Goal: Information Seeking & Learning: Find contact information

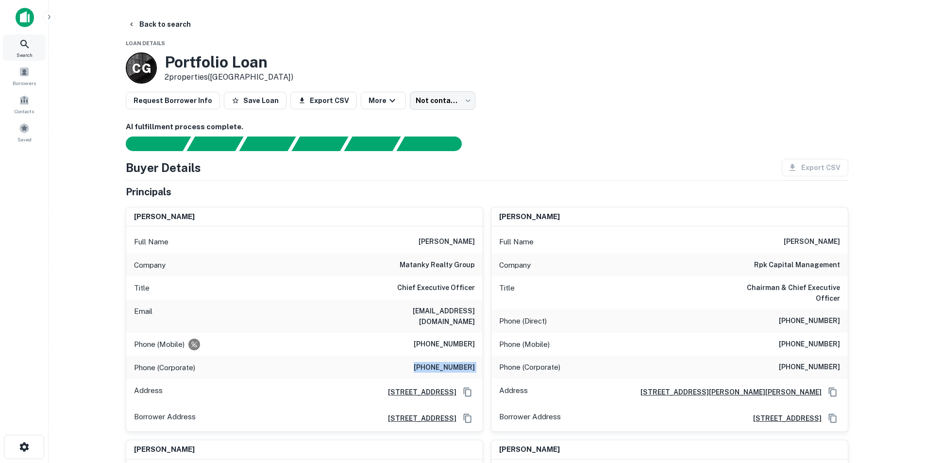
click at [21, 40] on icon at bounding box center [25, 44] width 12 height 12
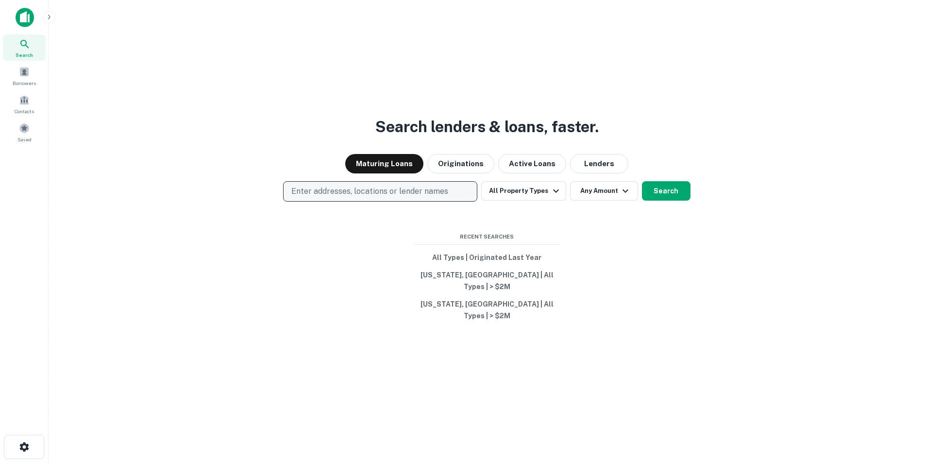
click at [389, 197] on p "Enter addresses, locations or lender names" at bounding box center [369, 192] width 157 height 12
type input "**********"
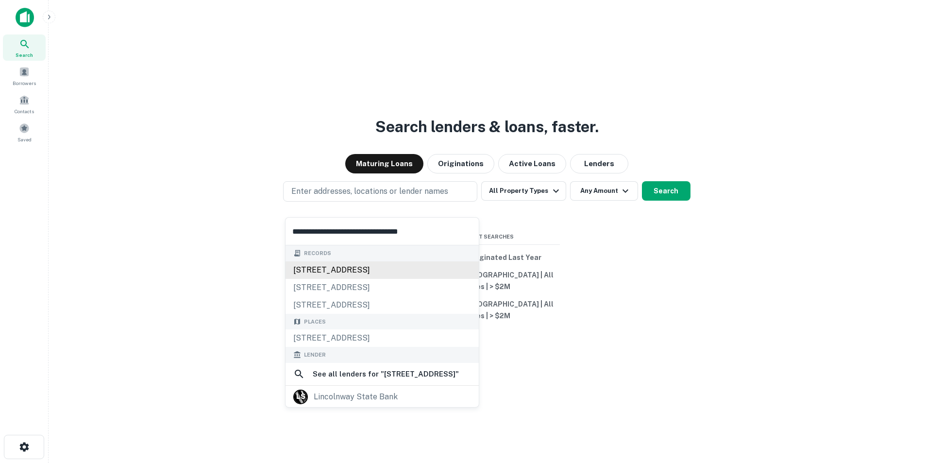
click at [363, 268] on div "2901 e lincolnway, sterling, il, 61081" at bounding box center [382, 269] width 193 height 17
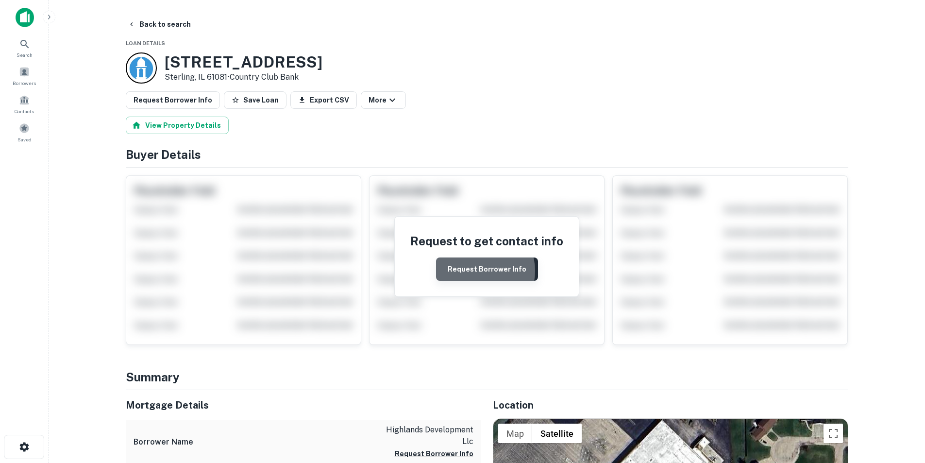
click at [478, 271] on button "Request Borrower Info" at bounding box center [487, 268] width 102 height 23
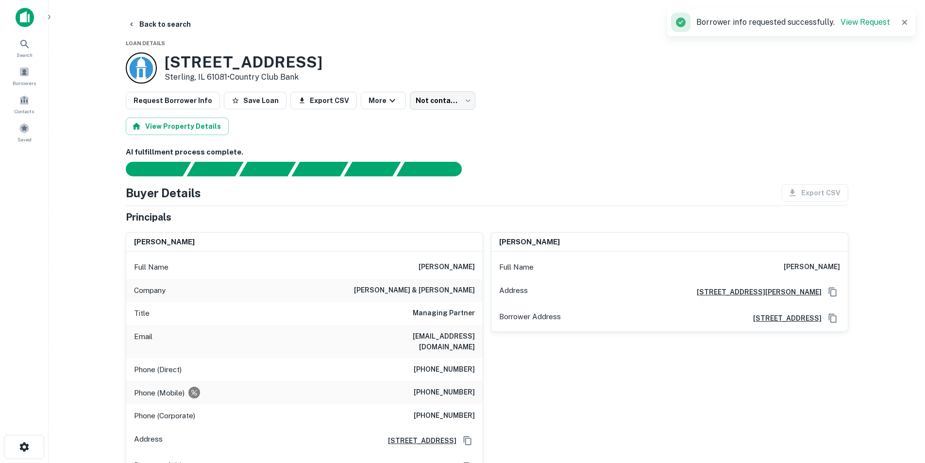
click at [454, 263] on h6 "david b. sosin" at bounding box center [447, 267] width 56 height 12
copy h6 "david b. sosin"
click at [15, 41] on div "Search" at bounding box center [24, 47] width 43 height 26
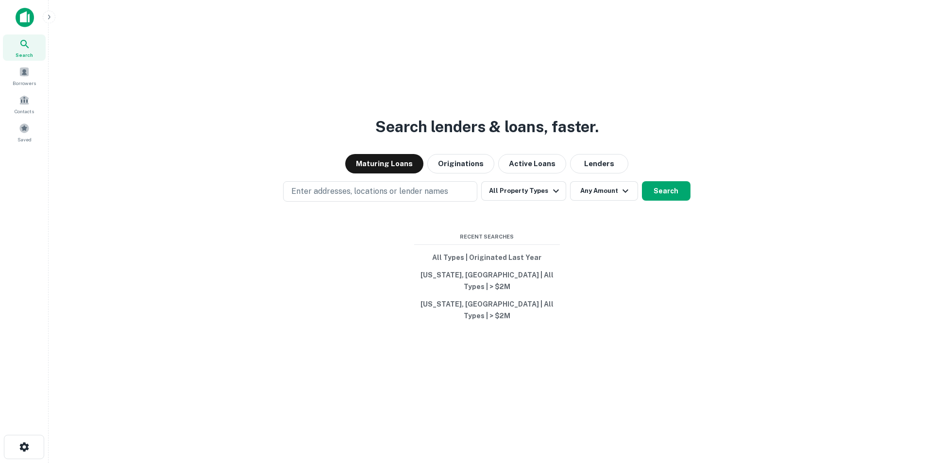
click at [338, 197] on p "Enter addresses, locations or lender names" at bounding box center [369, 192] width 157 height 12
type input "**********"
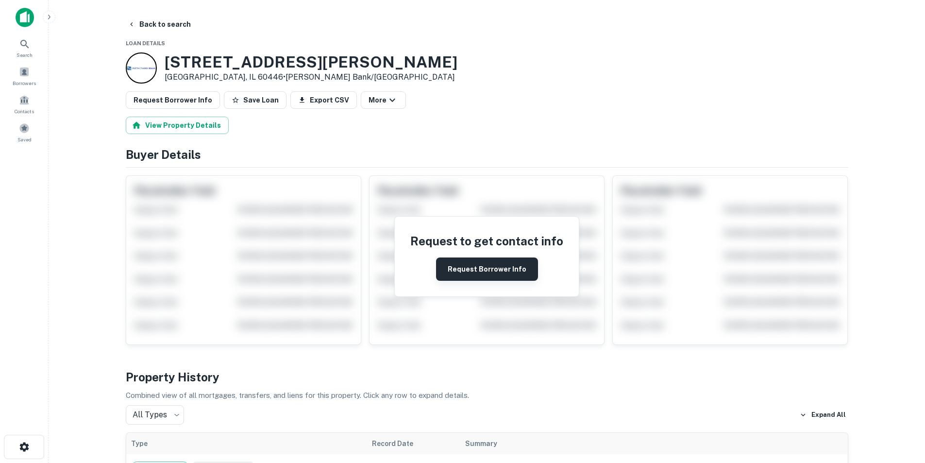
click at [488, 268] on button "Request Borrower Info" at bounding box center [487, 268] width 102 height 23
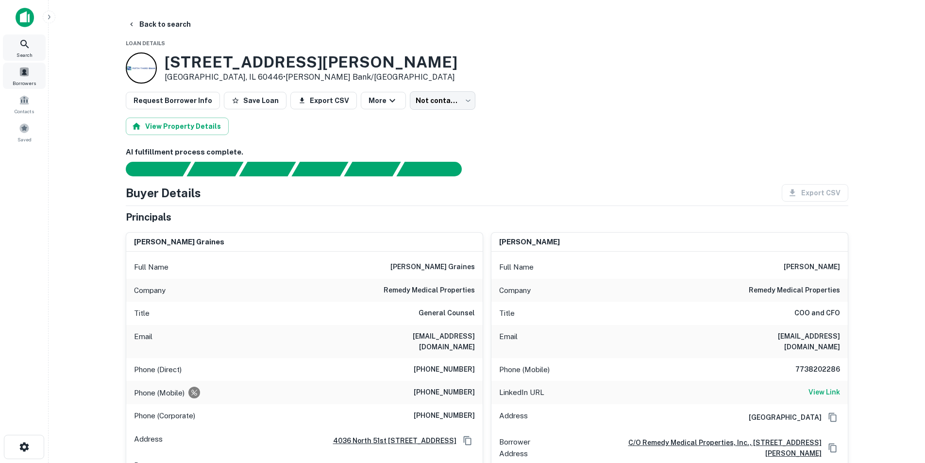
click at [30, 45] on icon at bounding box center [25, 44] width 12 height 12
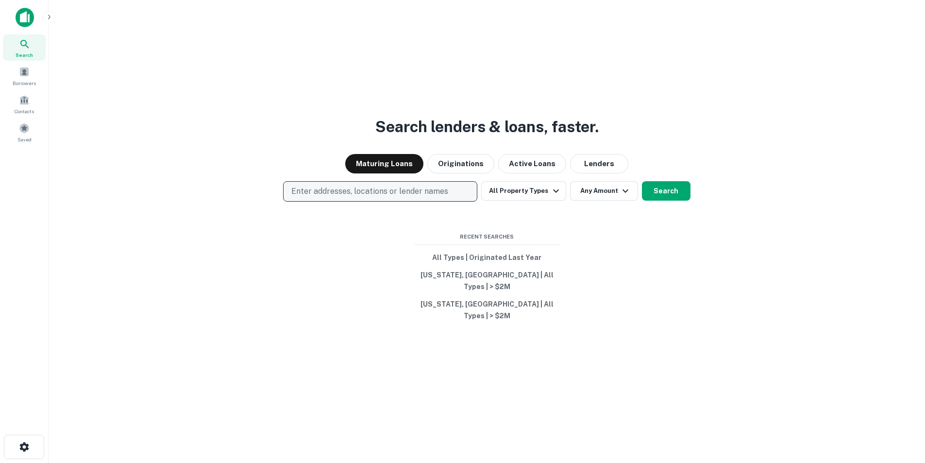
click at [351, 197] on p "Enter addresses, locations or lender names" at bounding box center [369, 192] width 157 height 12
type input "**********"
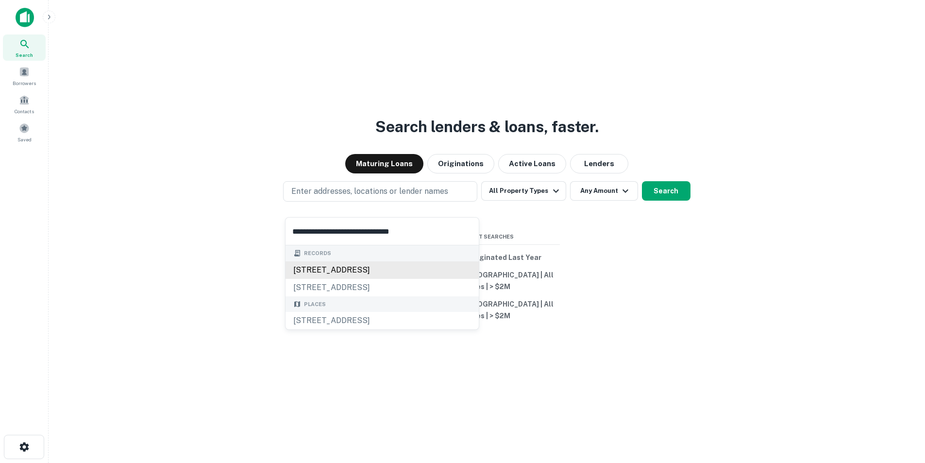
click at [350, 267] on div "4818 pulaski rd, chicago, il, 60632" at bounding box center [382, 269] width 193 height 17
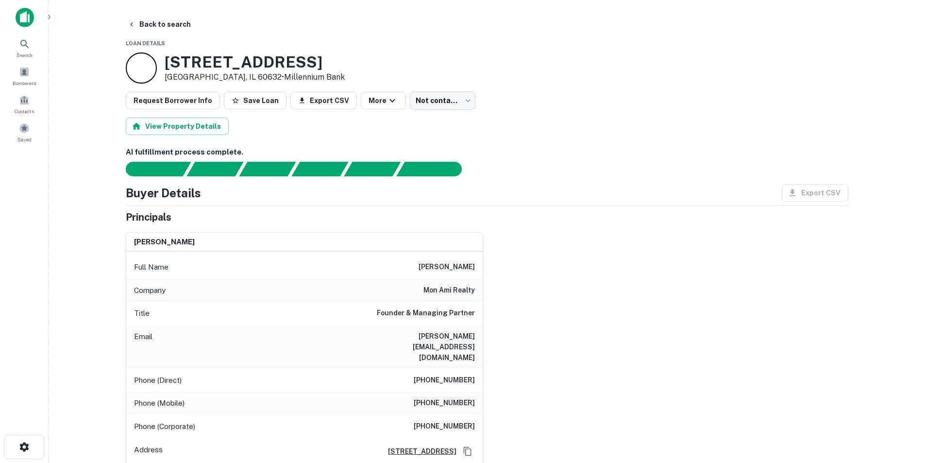
click at [444, 265] on h6 "anand sheth" at bounding box center [447, 267] width 56 height 12
copy h6 "anand sheth"
click at [443, 338] on h6 "anand@monamirealty.com" at bounding box center [416, 347] width 117 height 32
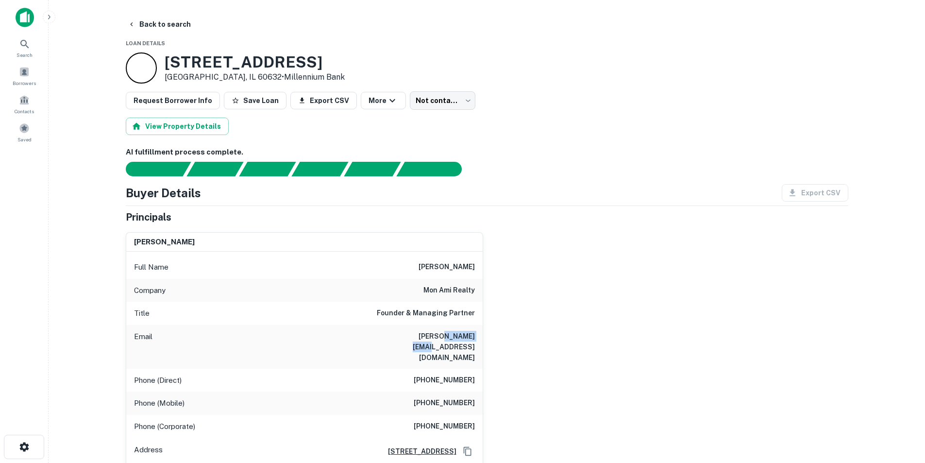
click at [443, 338] on h6 "anand@monamirealty.com" at bounding box center [416, 347] width 117 height 32
copy h6 "anand@monamirealty.com"
click at [23, 47] on icon at bounding box center [25, 44] width 12 height 12
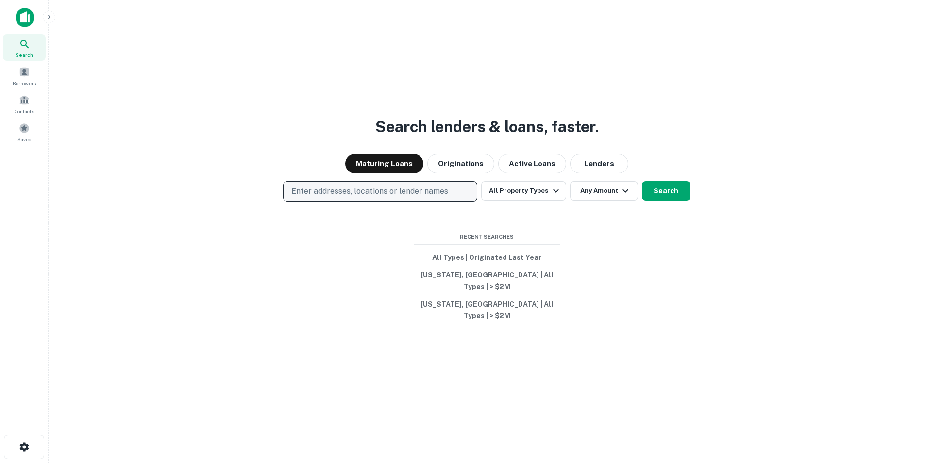
click at [441, 197] on p "Enter addresses, locations or lender names" at bounding box center [369, 192] width 157 height 12
click at [427, 197] on p "Enter addresses, locations or lender names" at bounding box center [369, 192] width 157 height 12
click at [411, 197] on p "Enter addresses, locations or lender names" at bounding box center [369, 192] width 157 height 12
click at [334, 197] on p "Enter addresses, locations or lender names" at bounding box center [369, 192] width 157 height 12
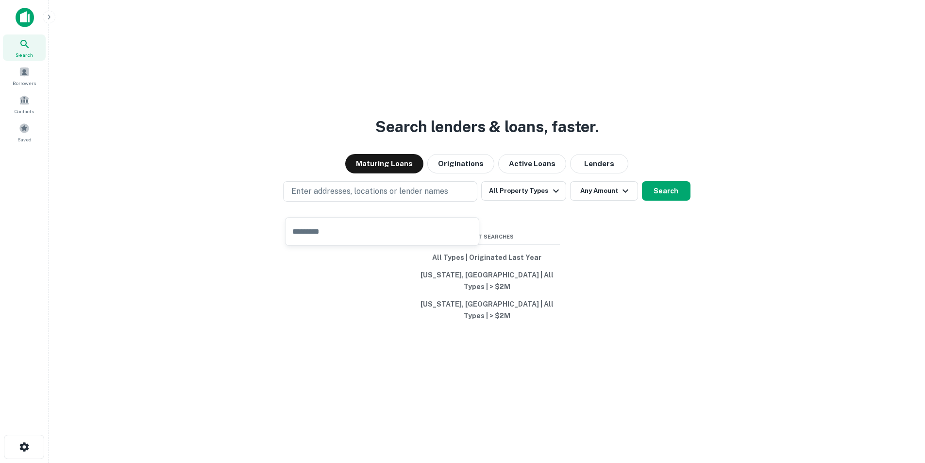
type input "**********"
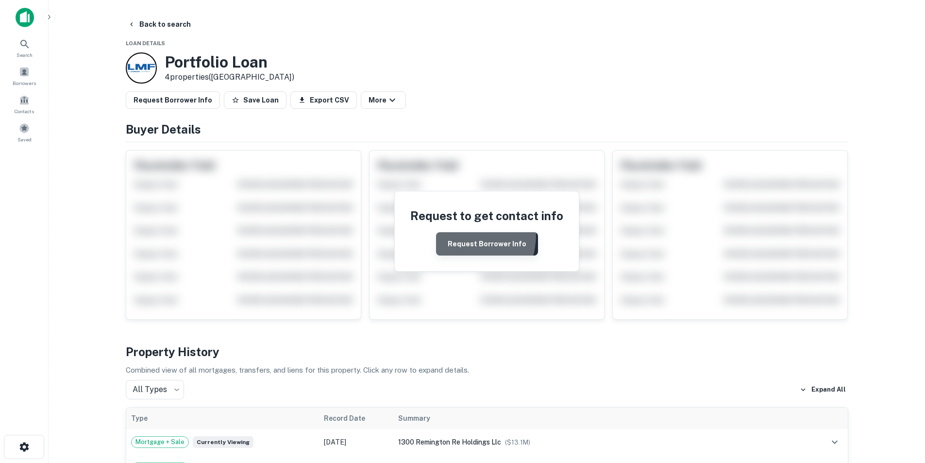
click at [451, 234] on button "Request Borrower Info" at bounding box center [487, 243] width 102 height 23
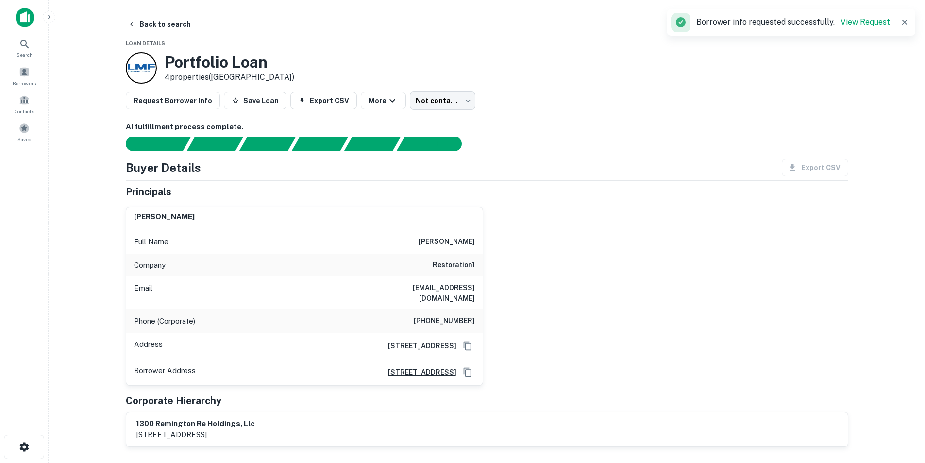
click at [462, 238] on h6 "[PERSON_NAME]" at bounding box center [447, 242] width 56 height 12
click at [461, 238] on h6 "[PERSON_NAME]" at bounding box center [447, 242] width 56 height 12
copy h6 "[PERSON_NAME]"
copy h6 "andor kovacs"
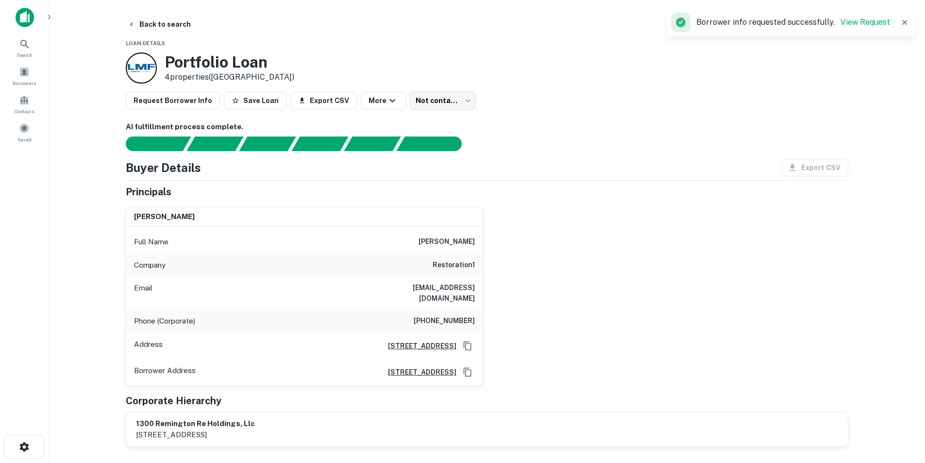
click at [459, 282] on h6 "andor@restoration1.com" at bounding box center [416, 292] width 117 height 21
copy h6 "andor@restoration1.com"
click at [439, 241] on h6 "andor kovacs" at bounding box center [447, 242] width 56 height 12
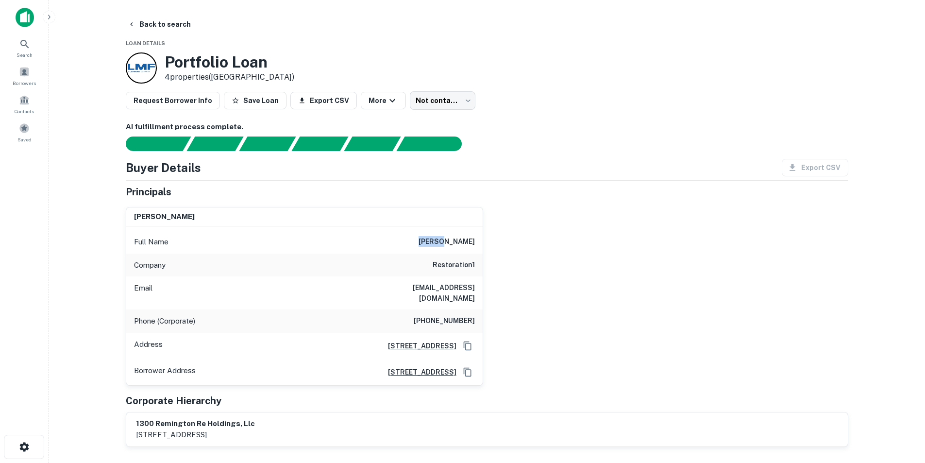
click at [439, 241] on h6 "andor kovacs" at bounding box center [447, 242] width 56 height 12
copy h6 "andor kovacs"
click at [452, 286] on h6 "andor@restoration1.com" at bounding box center [416, 292] width 117 height 21
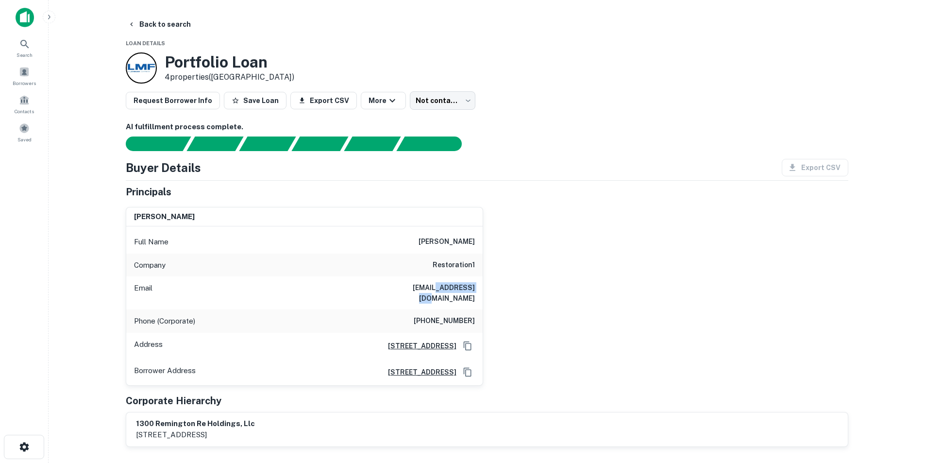
click at [452, 286] on h6 "andor@restoration1.com" at bounding box center [416, 292] width 117 height 21
copy h6 "andor@restoration1.com"
click at [464, 265] on h6 "restoration1" at bounding box center [454, 265] width 42 height 12
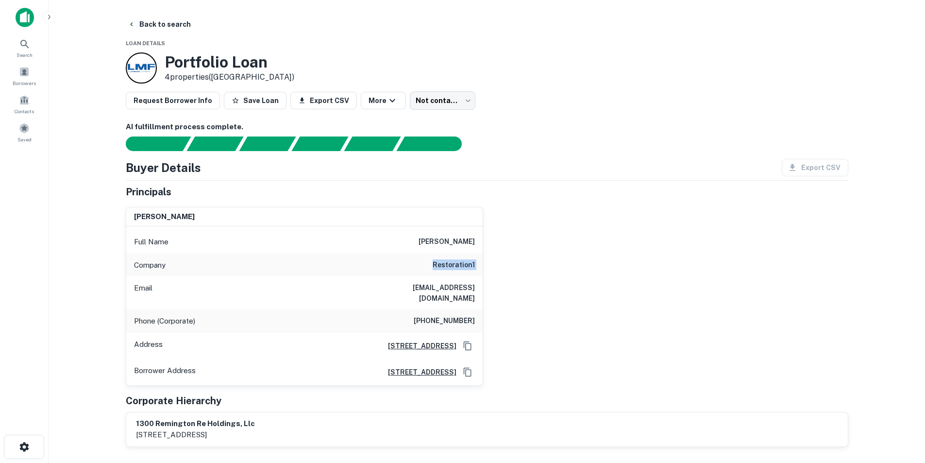
copy h6 "restoration1"
click at [30, 52] on span "Search" at bounding box center [25, 55] width 16 height 8
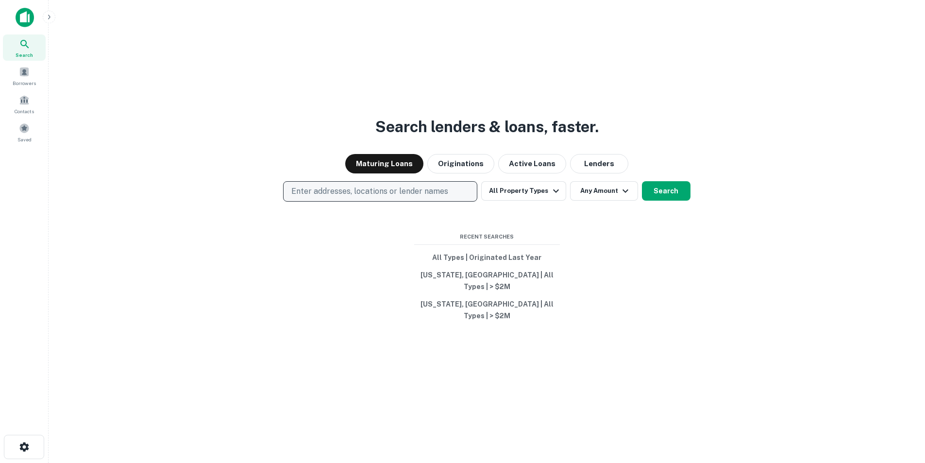
click at [332, 197] on p "Enter addresses, locations or lender names" at bounding box center [369, 192] width 157 height 12
type input "**********"
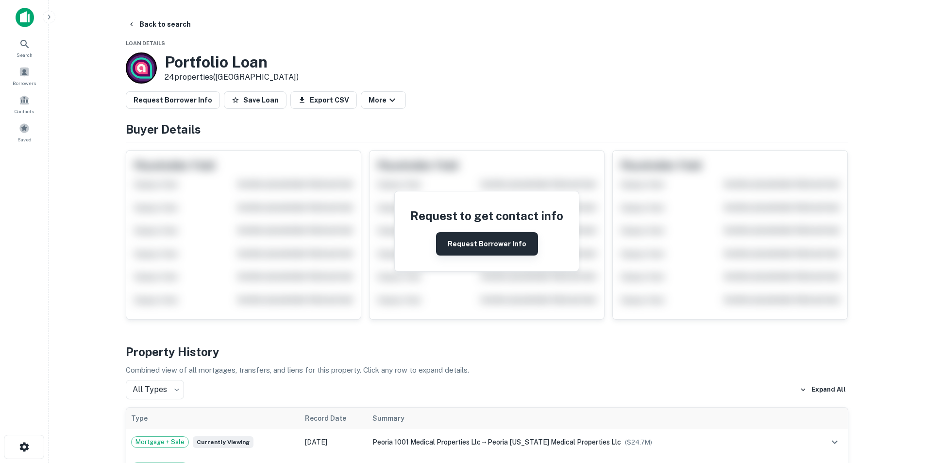
click at [489, 244] on button "Request Borrower Info" at bounding box center [487, 243] width 102 height 23
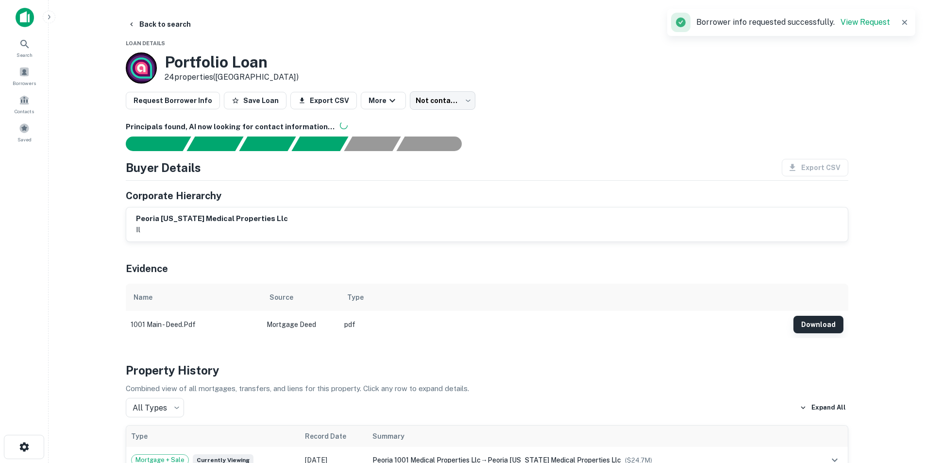
click at [821, 327] on button "Download" at bounding box center [819, 324] width 50 height 17
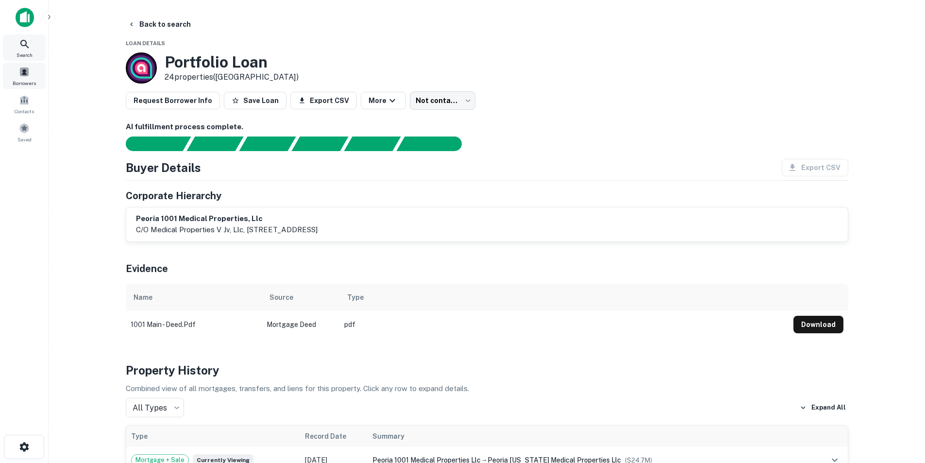
click at [25, 51] on span "Search" at bounding box center [25, 55] width 16 height 8
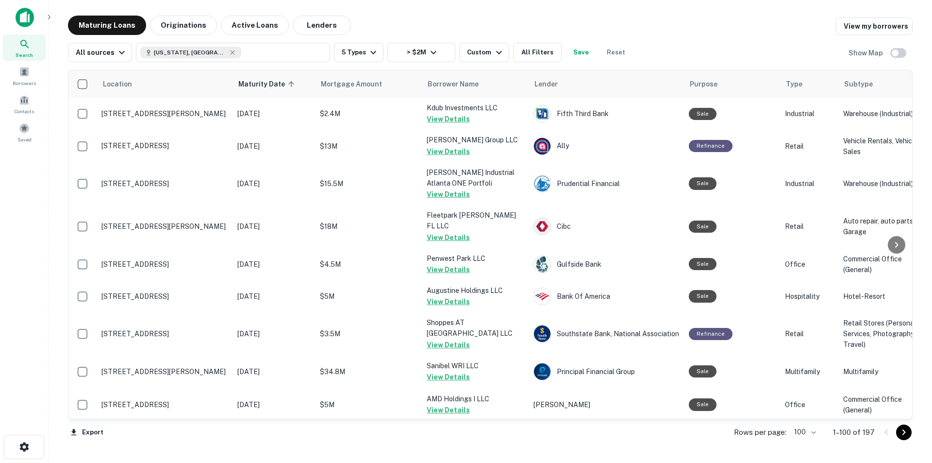
scroll to position [2371, 0]
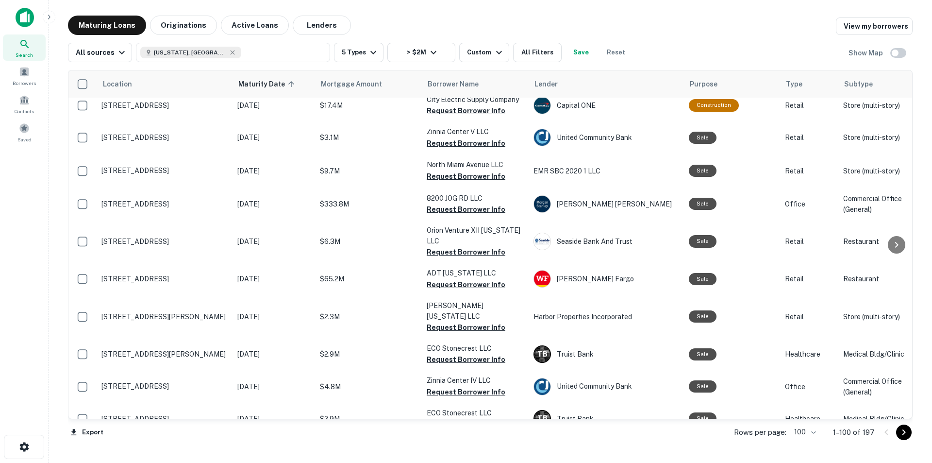
click at [389, 28] on div "Maturing Loans Originations Active Loans Lenders View my borrowers" at bounding box center [490, 25] width 845 height 19
click at [425, 18] on div "Maturing Loans Originations Active Loans Lenders View my borrowers" at bounding box center [490, 25] width 845 height 19
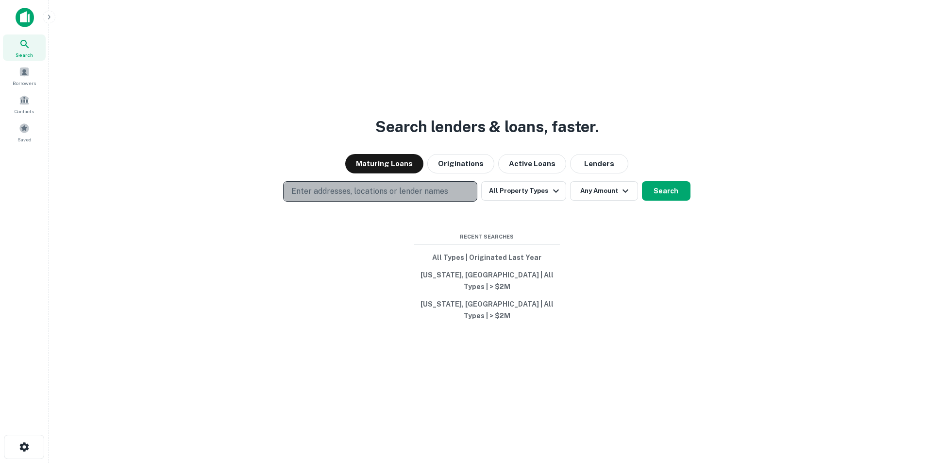
click at [370, 197] on p "Enter addresses, locations or lender names" at bounding box center [369, 192] width 157 height 12
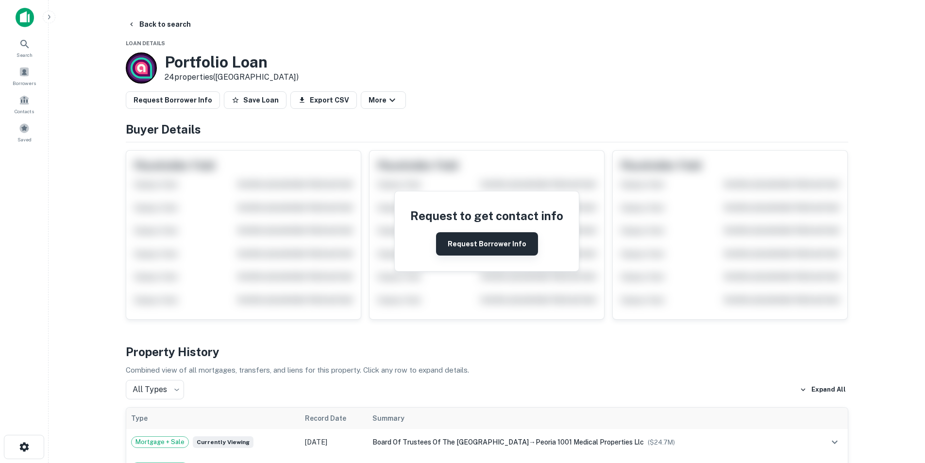
click at [466, 239] on button "Request Borrower Info" at bounding box center [487, 243] width 102 height 23
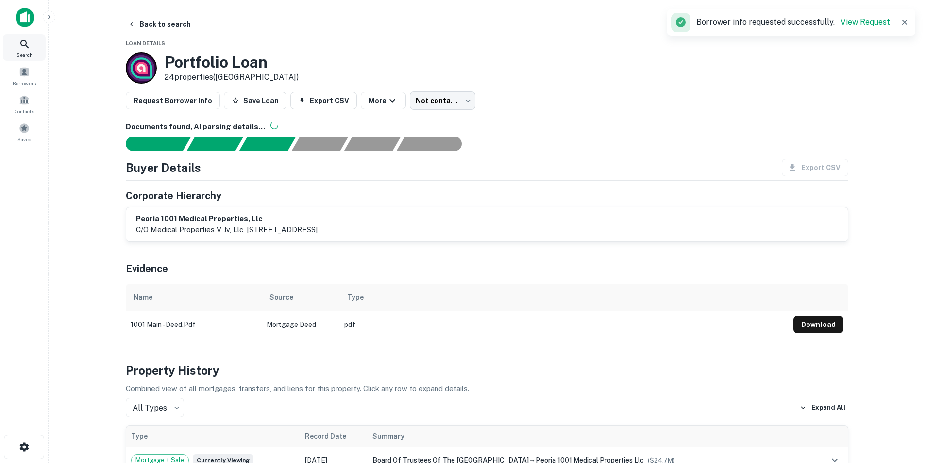
click at [22, 44] on icon at bounding box center [25, 44] width 12 height 12
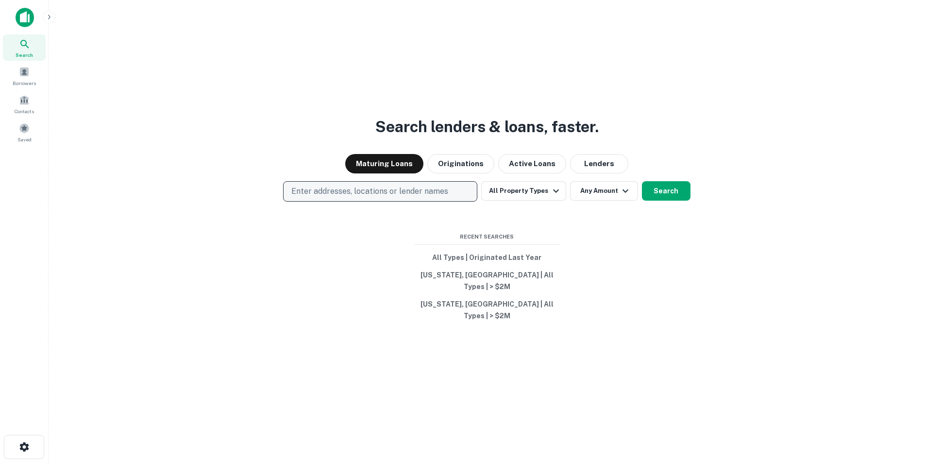
click at [362, 197] on p "Enter addresses, locations or lender names" at bounding box center [369, 192] width 157 height 12
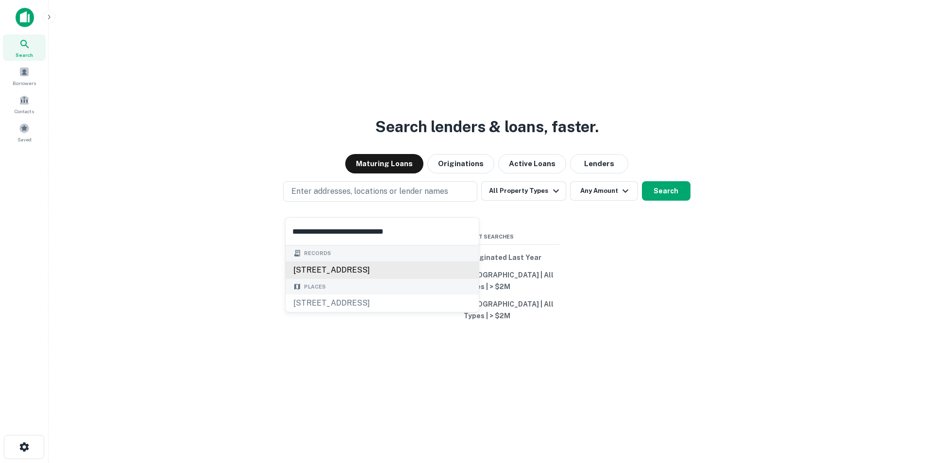
click at [389, 270] on div "1001 w main st, peoria, il, 61606" at bounding box center [382, 269] width 193 height 17
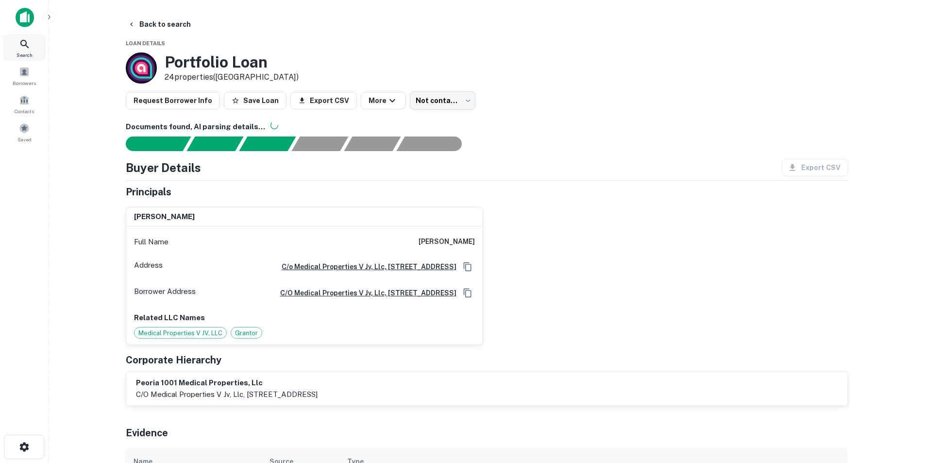
click at [24, 40] on icon at bounding box center [25, 44] width 12 height 12
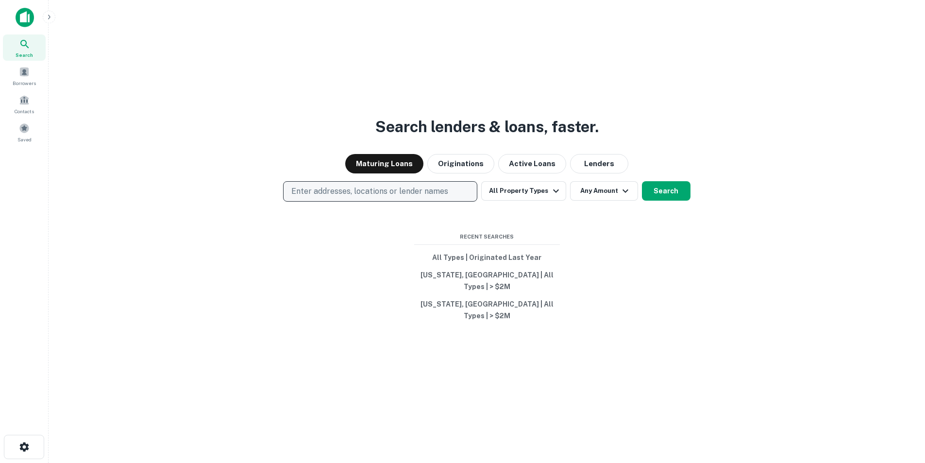
click at [372, 196] on button "Enter addresses, locations or lender names" at bounding box center [380, 191] width 194 height 20
type input "**********"
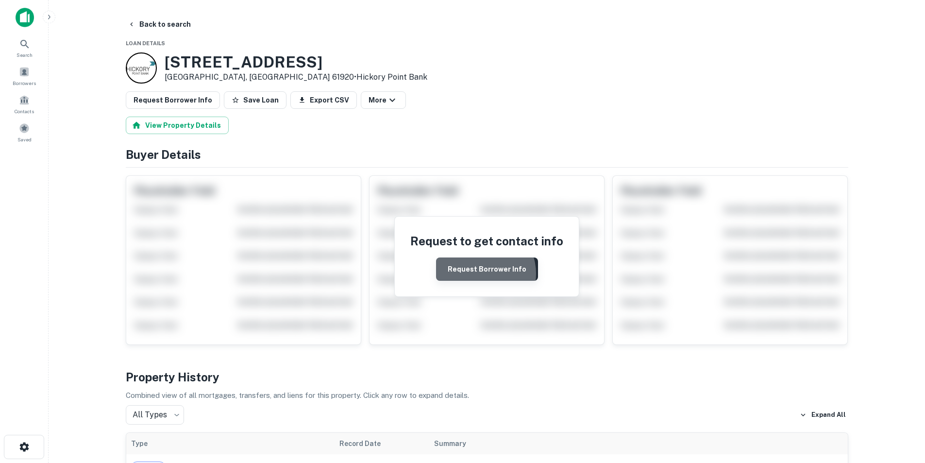
click at [482, 273] on button "Request Borrower Info" at bounding box center [487, 268] width 102 height 23
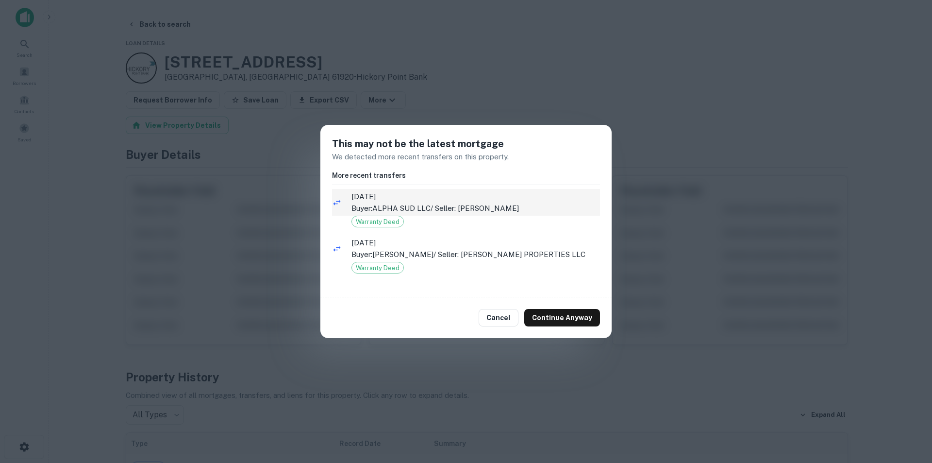
click at [421, 203] on p "Buyer: ALPHA SUD LLC / Seller: [PERSON_NAME]" at bounding box center [476, 209] width 249 height 12
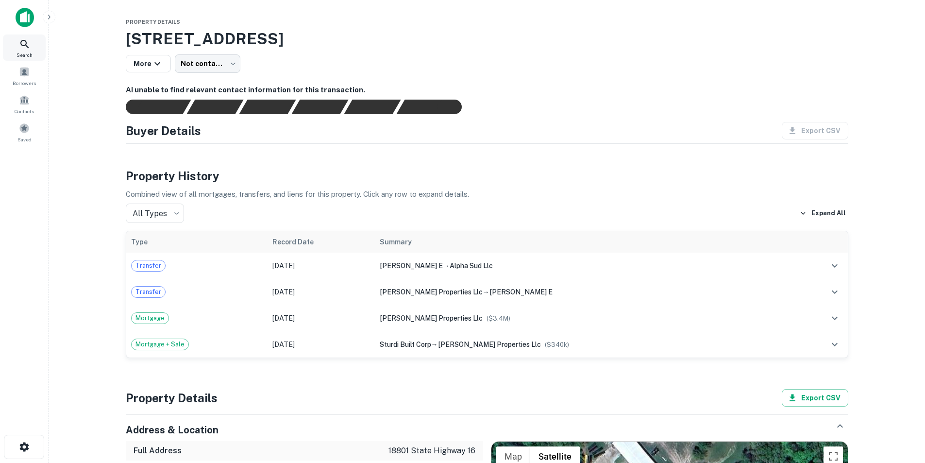
click at [20, 42] on icon at bounding box center [25, 44] width 12 height 12
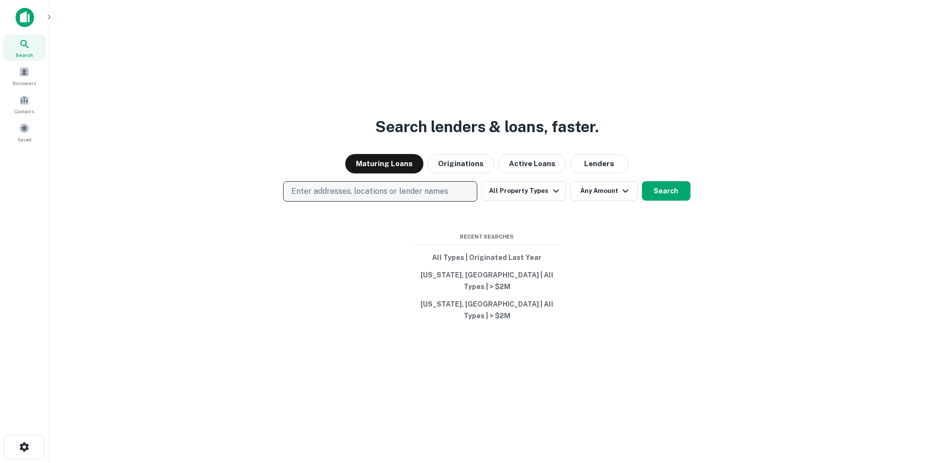
click at [321, 197] on p "Enter addresses, locations or lender names" at bounding box center [369, 192] width 157 height 12
type input "**********"
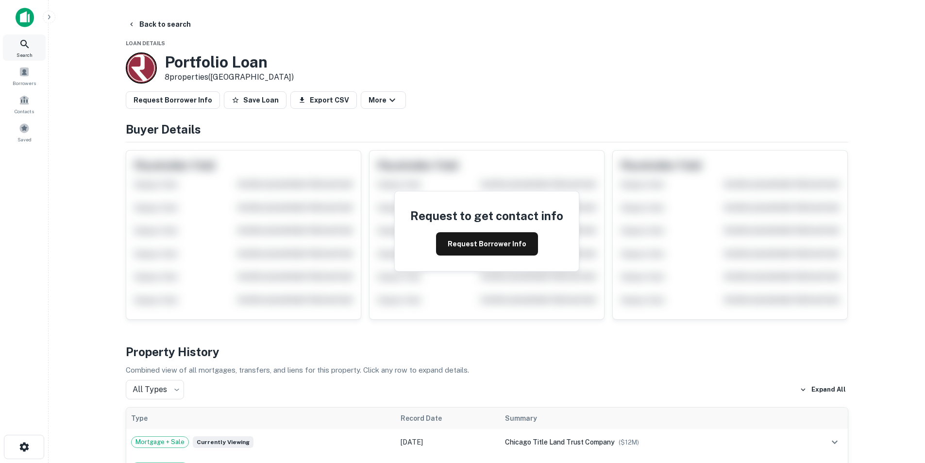
click at [32, 48] on div "Search" at bounding box center [24, 47] width 43 height 26
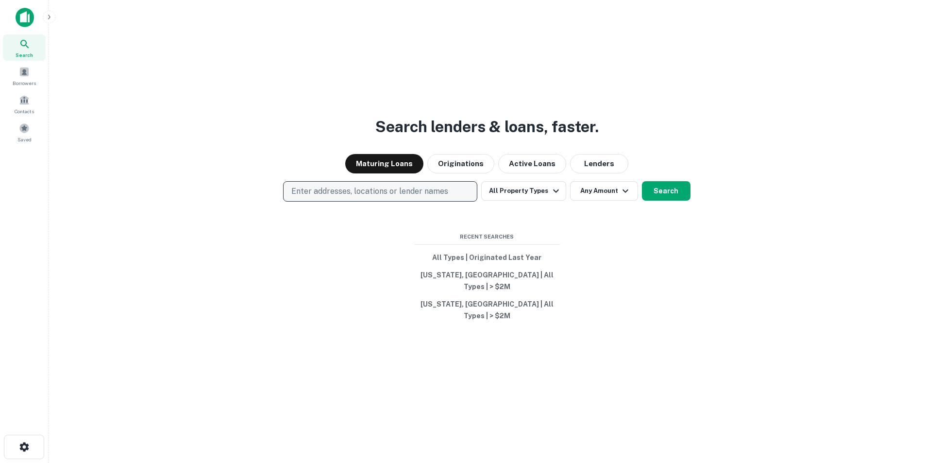
click at [395, 197] on p "Enter addresses, locations or lender names" at bounding box center [369, 192] width 157 height 12
type input "**********"
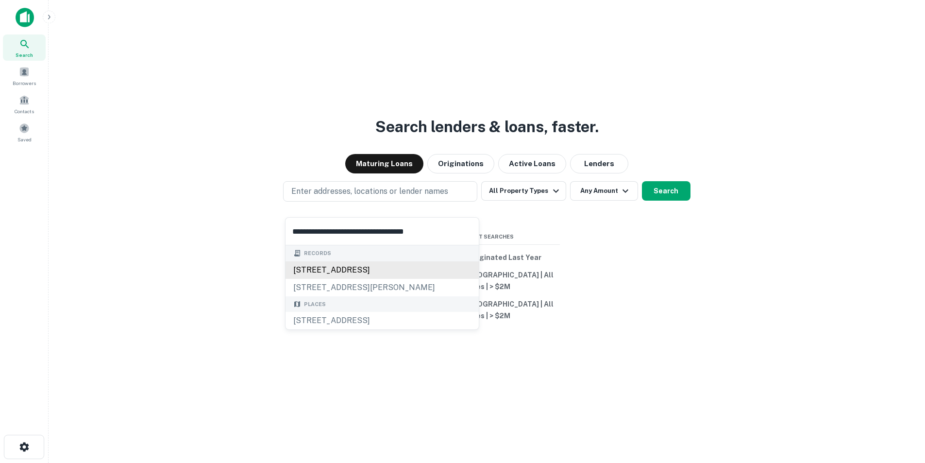
click at [363, 263] on div "[STREET_ADDRESS]" at bounding box center [382, 269] width 193 height 17
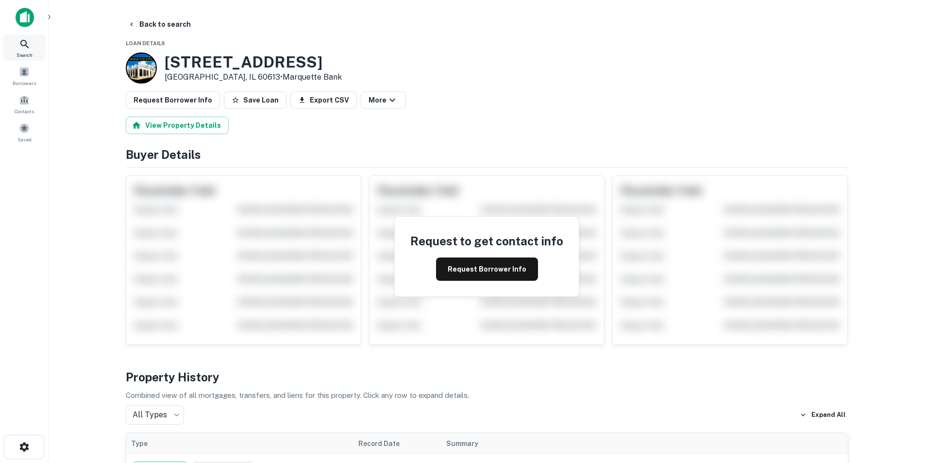
click at [29, 47] on icon at bounding box center [25, 44] width 12 height 12
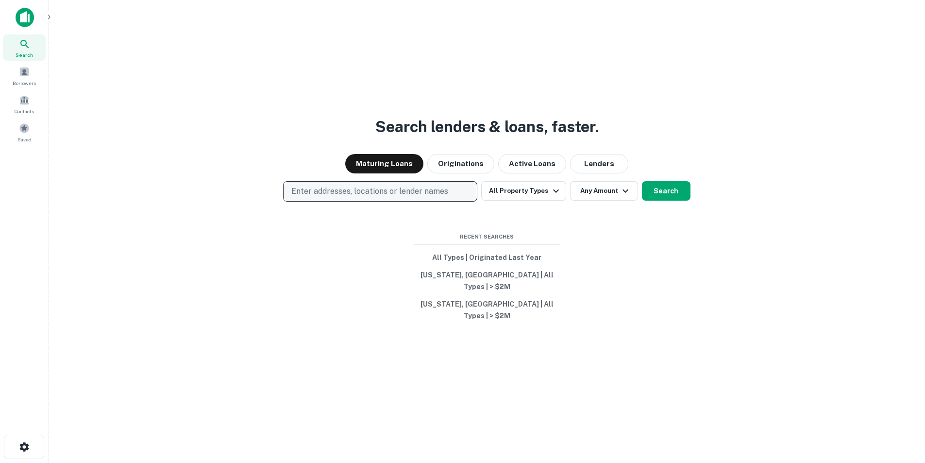
click at [423, 197] on p "Enter addresses, locations or lender names" at bounding box center [369, 192] width 157 height 12
type input "**********"
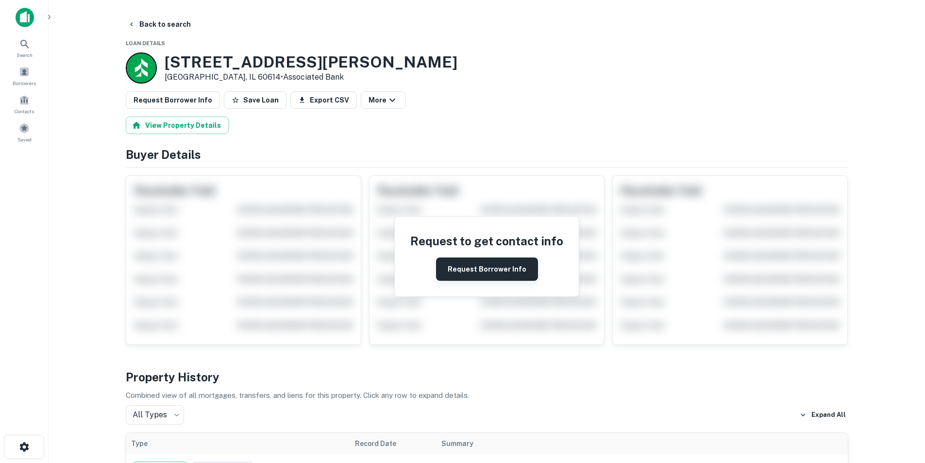
click at [501, 267] on button "Request Borrower Info" at bounding box center [487, 268] width 102 height 23
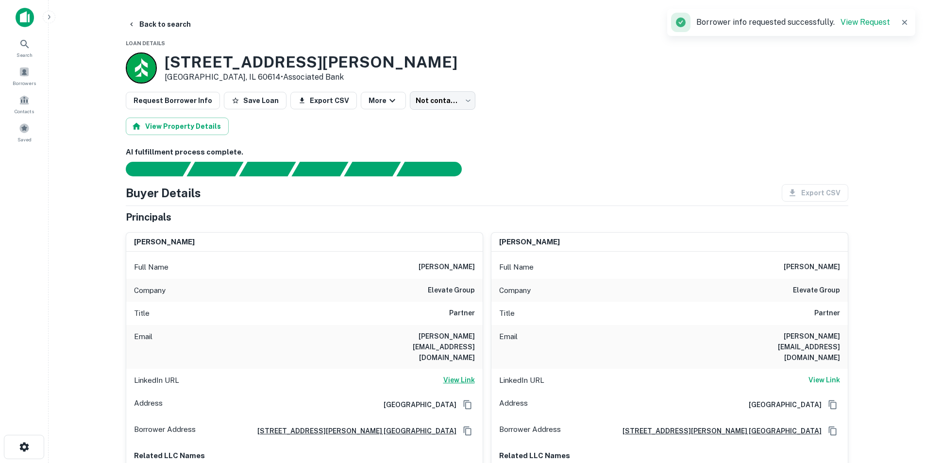
click at [468, 374] on h6 "View Link" at bounding box center [459, 379] width 32 height 11
click at [456, 374] on h6 "View Link" at bounding box center [459, 379] width 32 height 11
click at [459, 285] on h6 "elevate group" at bounding box center [451, 291] width 47 height 12
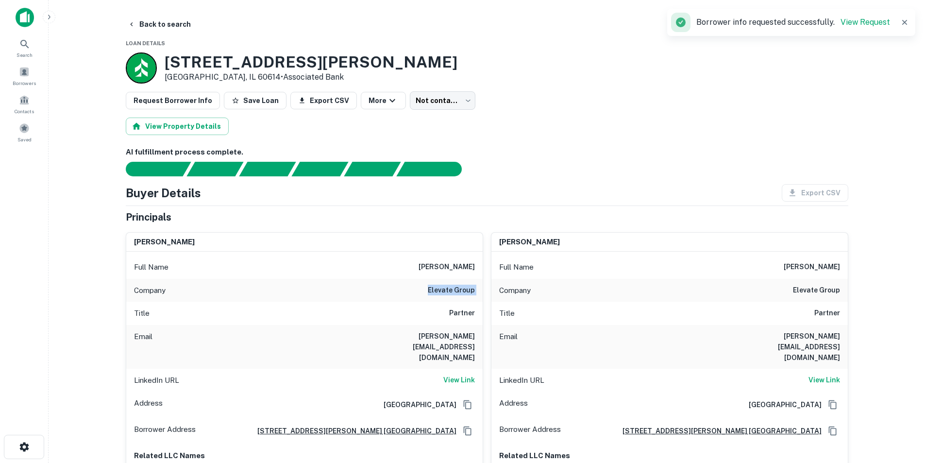
copy h6 "elevate group"
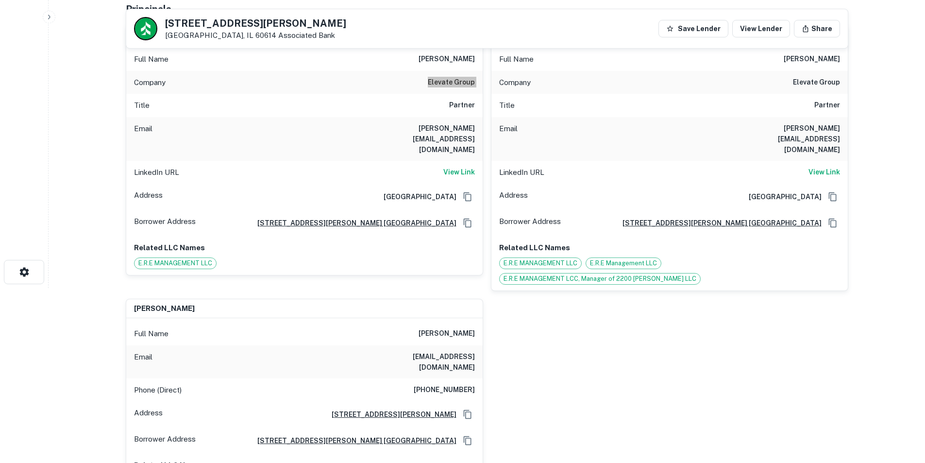
scroll to position [146, 0]
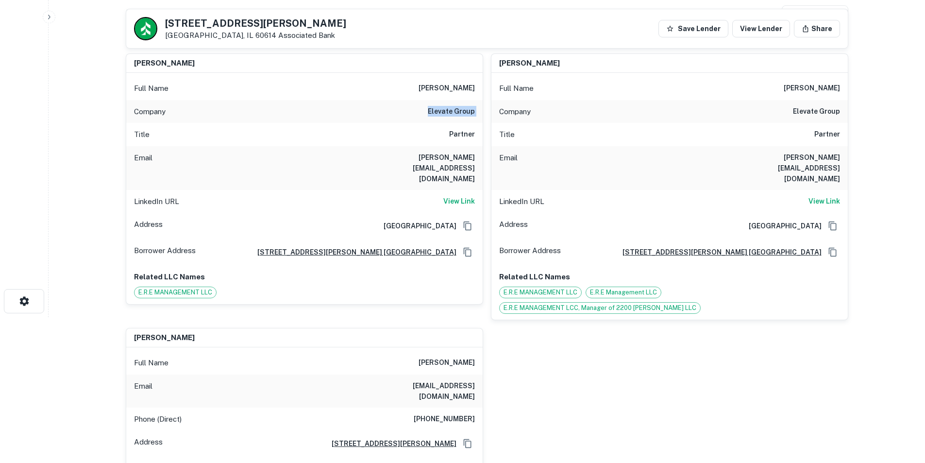
click at [456, 118] on div "Company elevate group" at bounding box center [304, 111] width 356 height 23
click at [455, 113] on h6 "elevate group" at bounding box center [451, 112] width 47 height 12
click at [435, 351] on div "Full Name ilan tzadka" at bounding box center [304, 362] width 356 height 23
click at [459, 357] on h6 "ilan tzadka" at bounding box center [447, 363] width 56 height 12
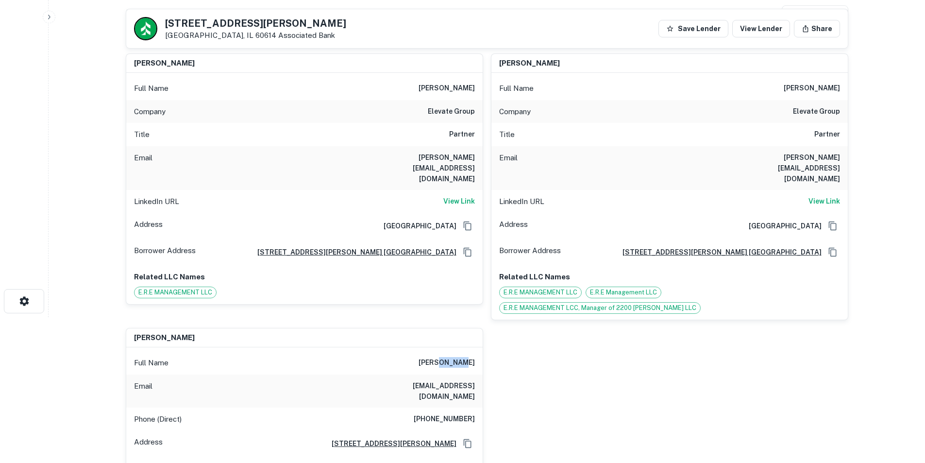
click at [459, 357] on h6 "ilan tzadka" at bounding box center [447, 363] width 56 height 12
copy h6 "ilan tzadka"
click at [457, 112] on h6 "elevate group" at bounding box center [451, 112] width 47 height 12
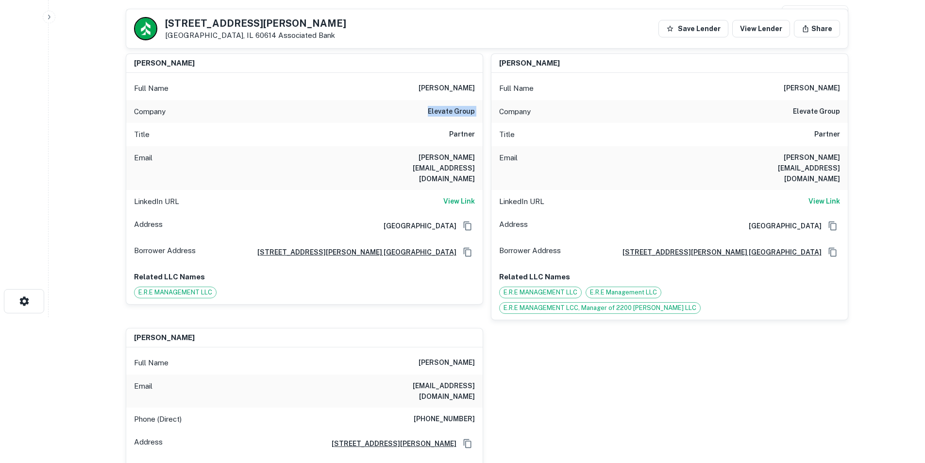
click at [457, 112] on h6 "elevate group" at bounding box center [451, 112] width 47 height 12
copy h6 "elevate group"
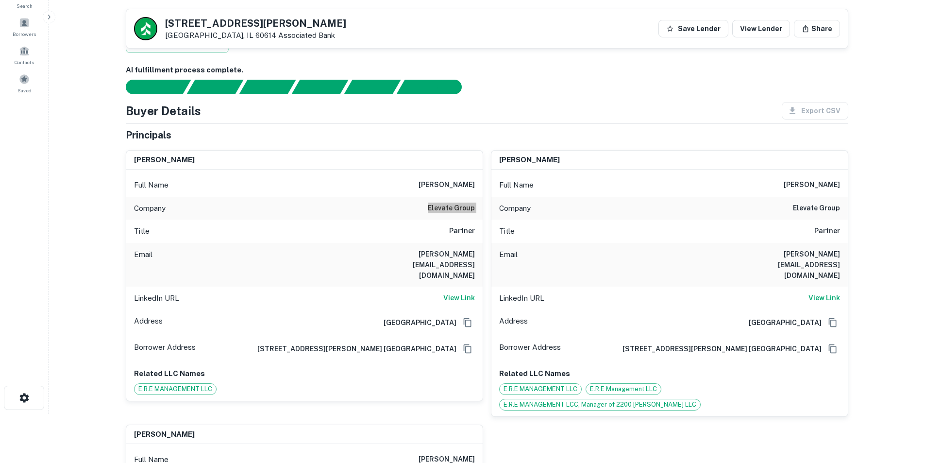
scroll to position [16, 0]
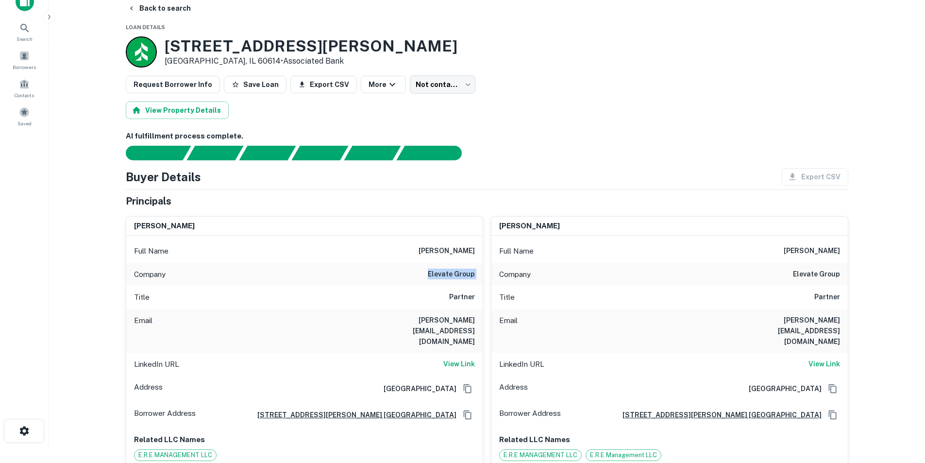
click at [465, 268] on div "Company elevate group" at bounding box center [304, 274] width 356 height 23
drag, startPoint x: 28, startPoint y: 35, endPoint x: 35, endPoint y: 44, distance: 11.7
click at [28, 35] on span "Search" at bounding box center [25, 39] width 16 height 8
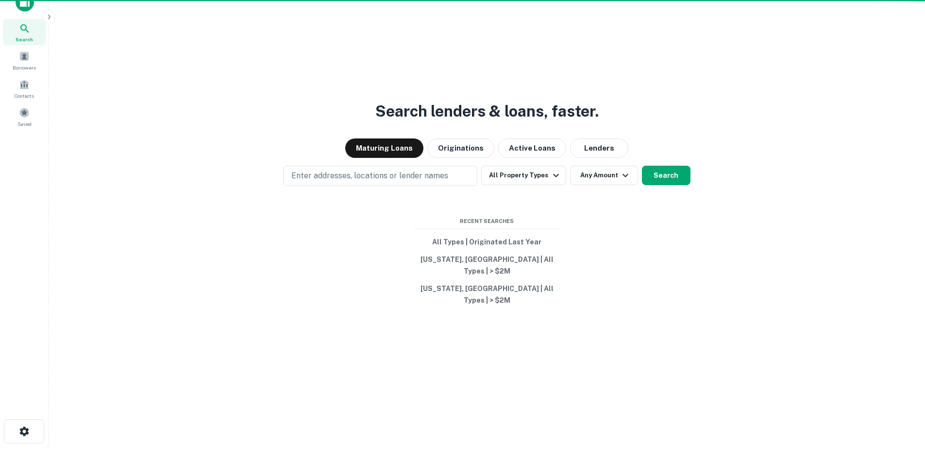
scroll to position [2, 0]
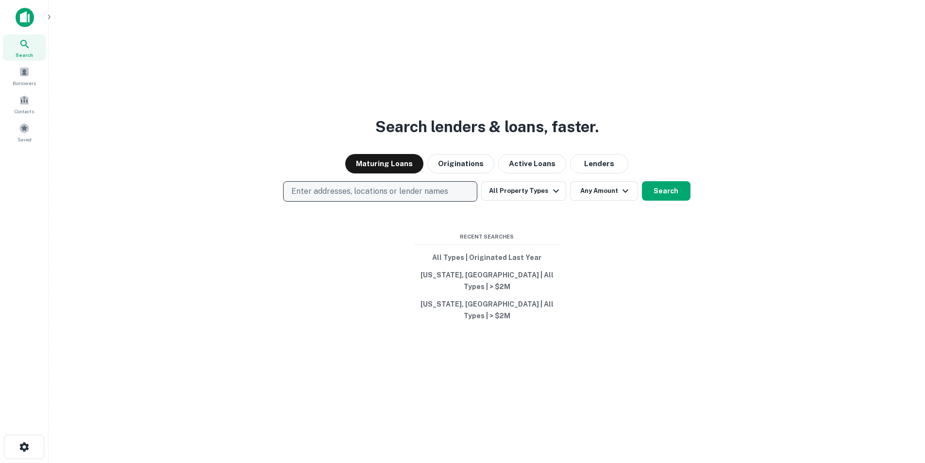
click at [356, 197] on p "Enter addresses, locations or lender names" at bounding box center [369, 192] width 157 height 12
type input "**********"
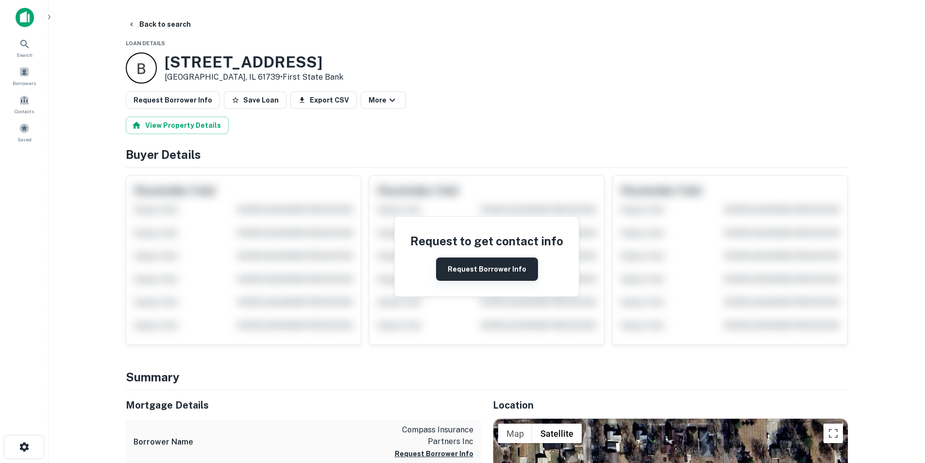
click at [492, 267] on button "Request Borrower Info" at bounding box center [487, 268] width 102 height 23
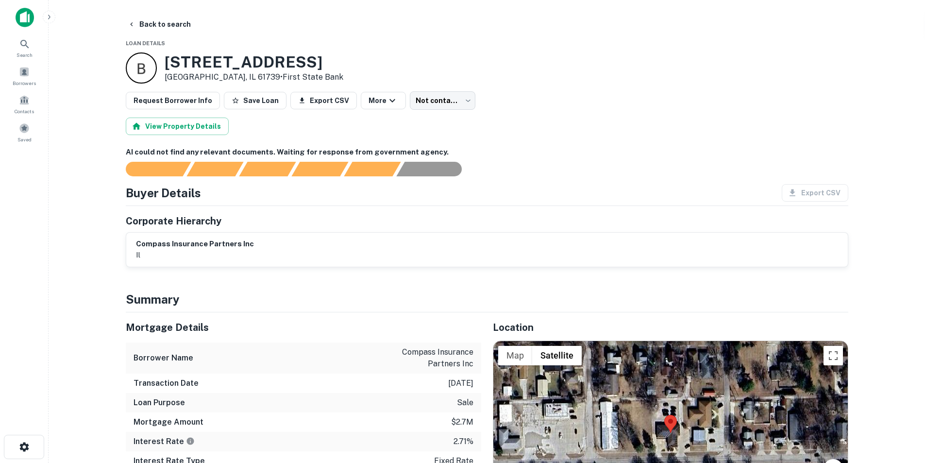
drag, startPoint x: 26, startPoint y: 21, endPoint x: 543, endPoint y: 54, distance: 518.2
click at [29, 43] on icon at bounding box center [25, 44] width 12 height 12
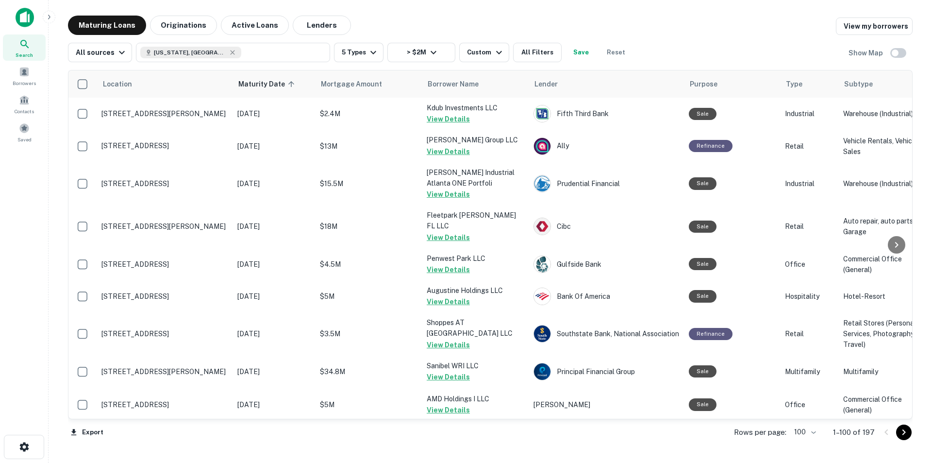
scroll to position [2371, 0]
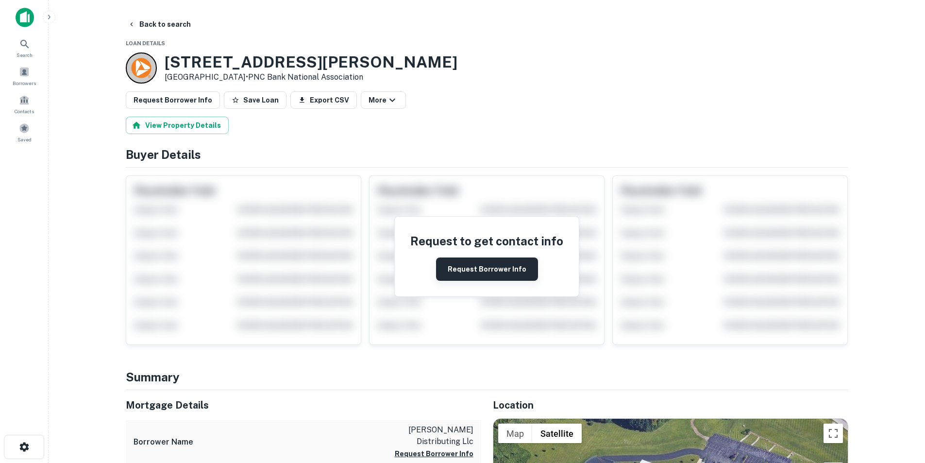
click at [491, 268] on button "Request Borrower Info" at bounding box center [487, 268] width 102 height 23
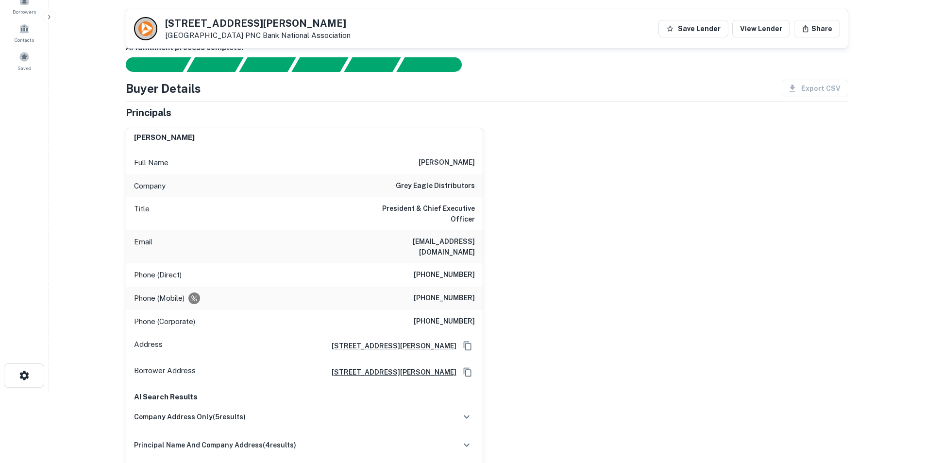
scroll to position [49, 0]
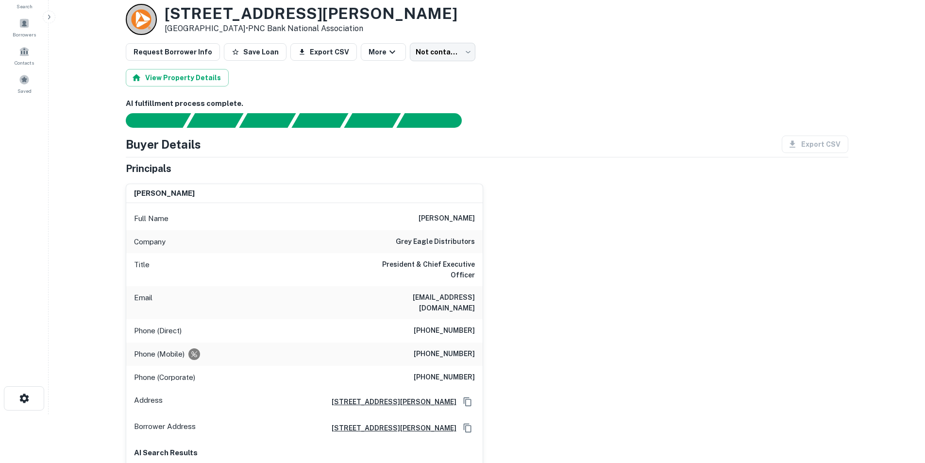
click at [454, 292] on h6 "dmstokes@greyeagle.com" at bounding box center [416, 302] width 117 height 21
copy h6 "dmstokes@greyeagle.com"
click at [459, 217] on h6 "david m. stokes" at bounding box center [447, 219] width 56 height 12
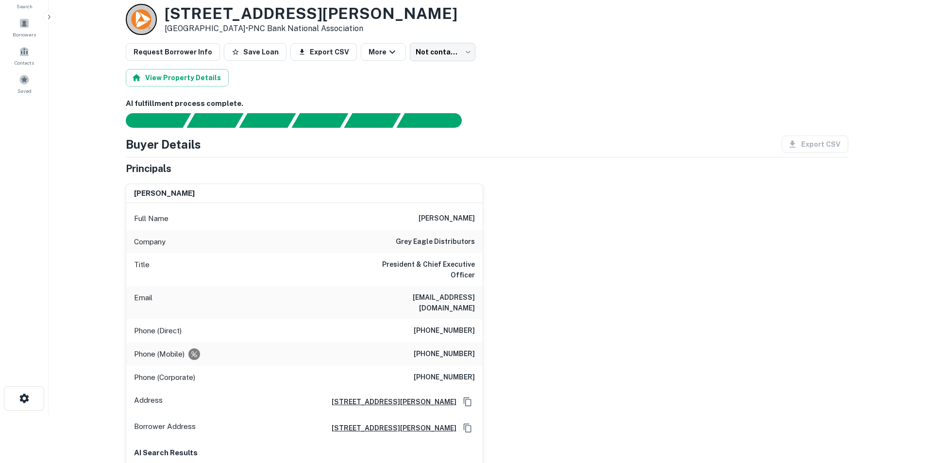
click at [459, 217] on h6 "david m. stokes" at bounding box center [447, 219] width 56 height 12
copy h6 "david m. stokes"
click at [449, 292] on h6 "dmstokes@greyeagle.com" at bounding box center [416, 302] width 117 height 21
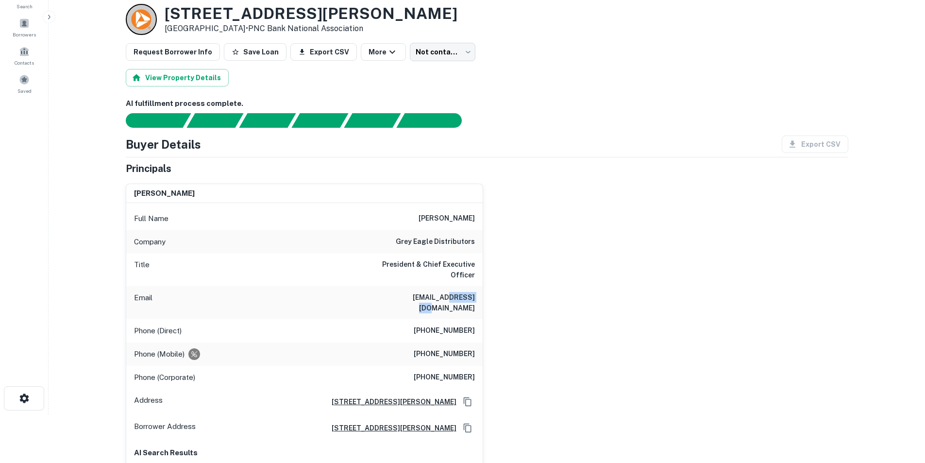
click at [450, 292] on h6 "dmstokes@greyeagle.com" at bounding box center [416, 302] width 117 height 21
copy h6 "greyeagle"
click at [455, 292] on h6 "dmstokes@greyeagle.com" at bounding box center [416, 302] width 117 height 21
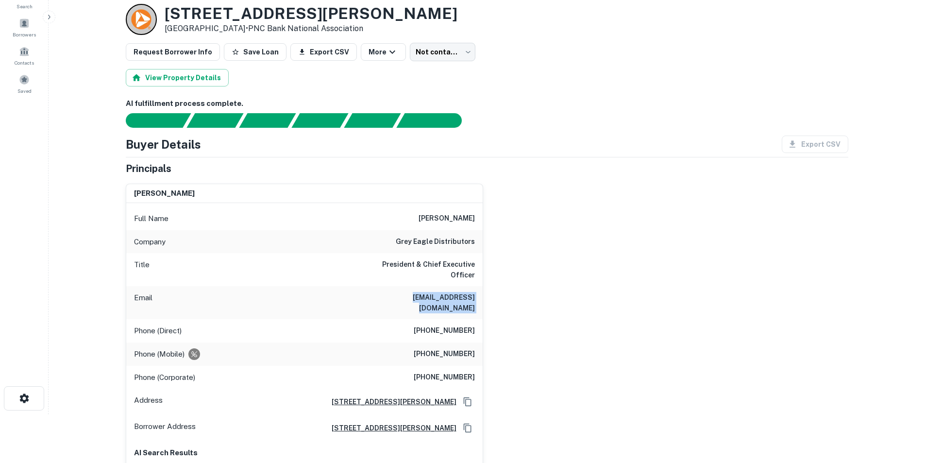
click at [452, 348] on h6 "(314) 791-3085" at bounding box center [444, 354] width 61 height 12
click at [449, 325] on h6 "(314) 429-9101" at bounding box center [444, 331] width 61 height 12
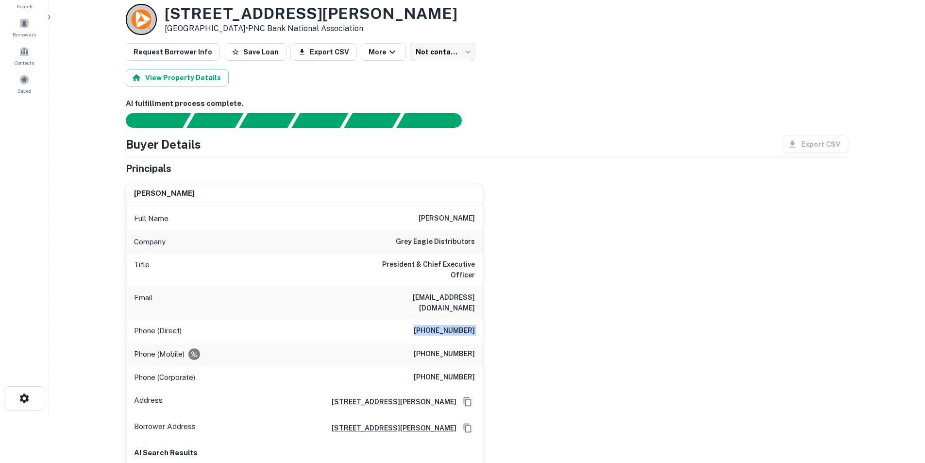
click at [449, 325] on h6 "(314) 429-9101" at bounding box center [444, 331] width 61 height 12
copy h6 "(314) 429-9101"
click at [446, 348] on h6 "(314) 791-3085" at bounding box center [444, 354] width 61 height 12
click at [445, 348] on h6 "(314) 791-3085" at bounding box center [444, 354] width 61 height 12
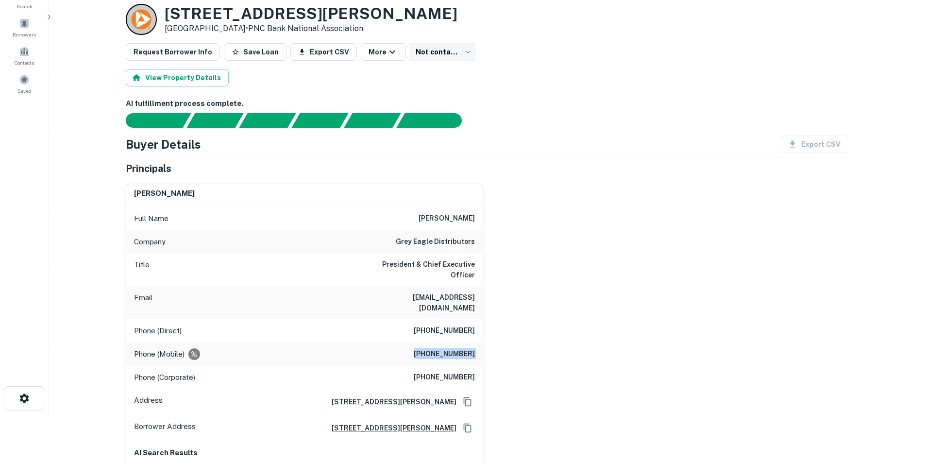
copy h6 "(314) 791-3085"
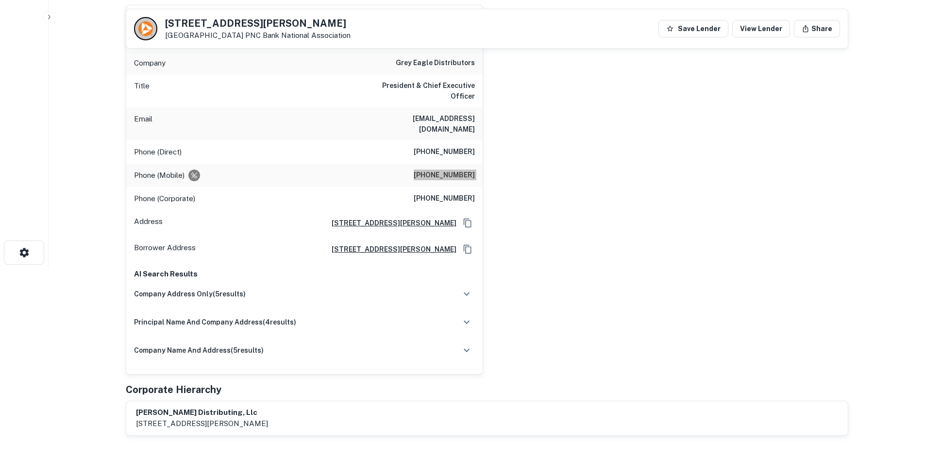
scroll to position [0, 0]
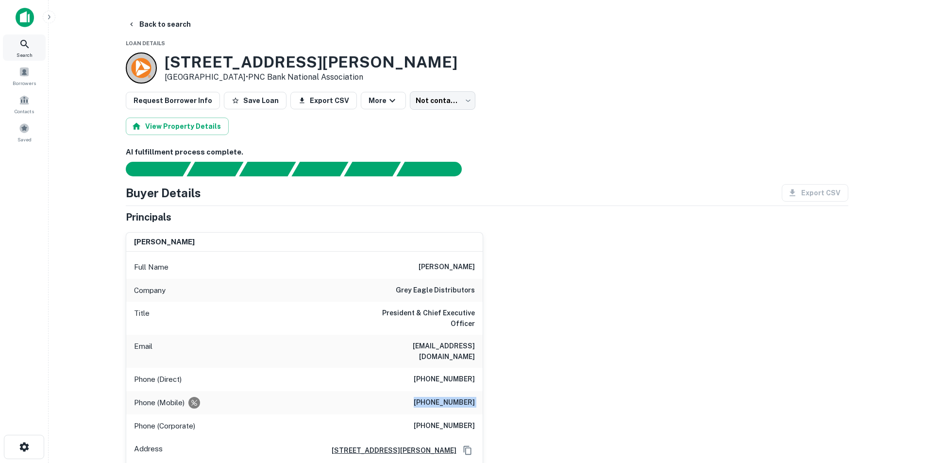
click at [20, 39] on icon at bounding box center [25, 44] width 12 height 12
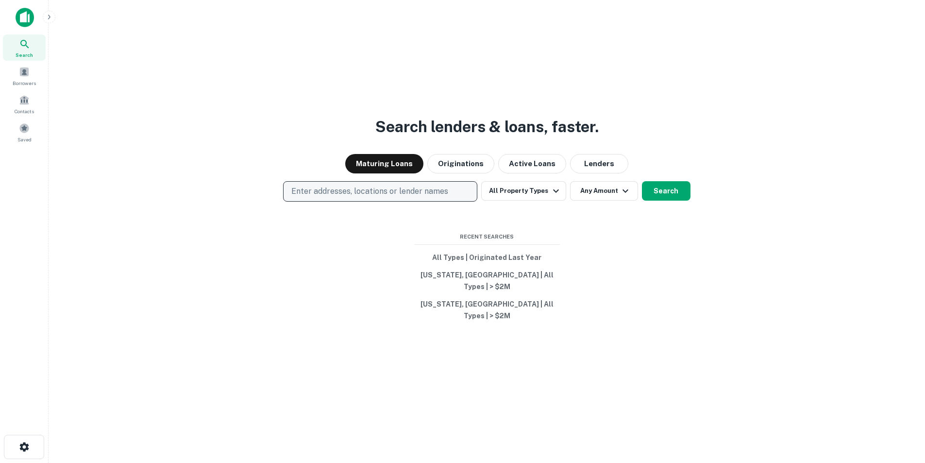
click at [355, 197] on p "Enter addresses, locations or lender names" at bounding box center [369, 192] width 157 height 12
type input "**********"
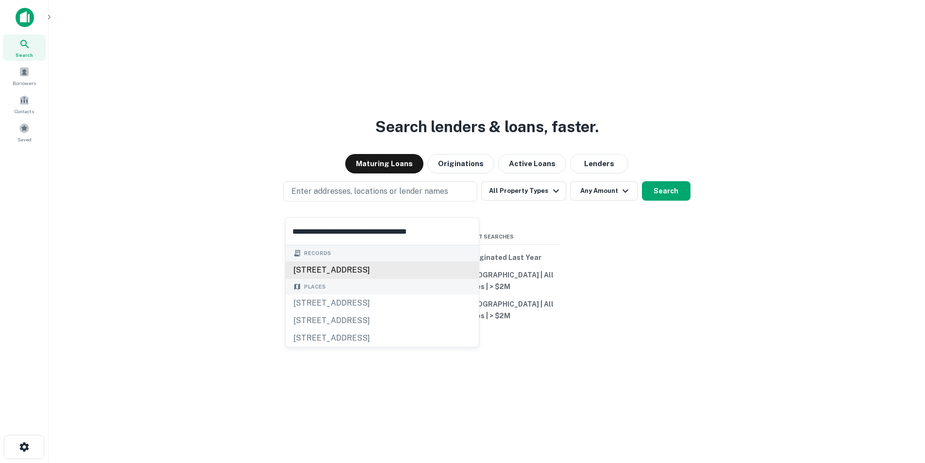
click at [355, 266] on div "[STREET_ADDRESS]" at bounding box center [382, 269] width 193 height 17
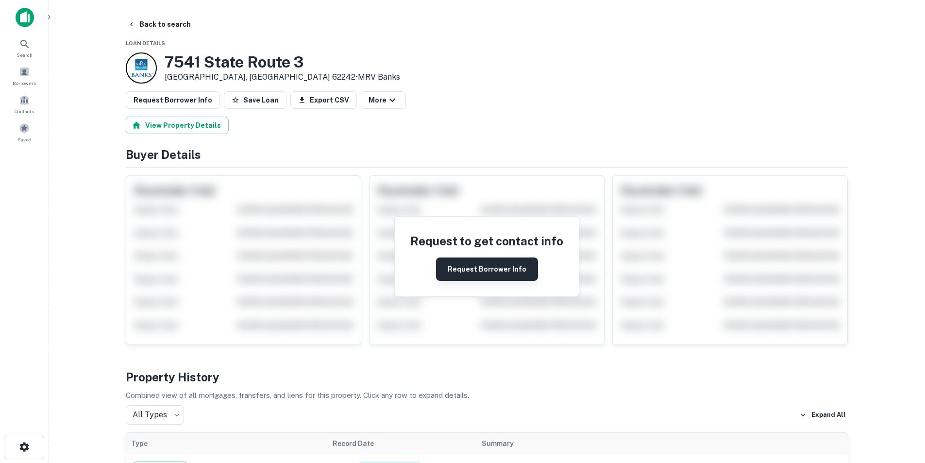
click at [484, 274] on button "Request Borrower Info" at bounding box center [487, 268] width 102 height 23
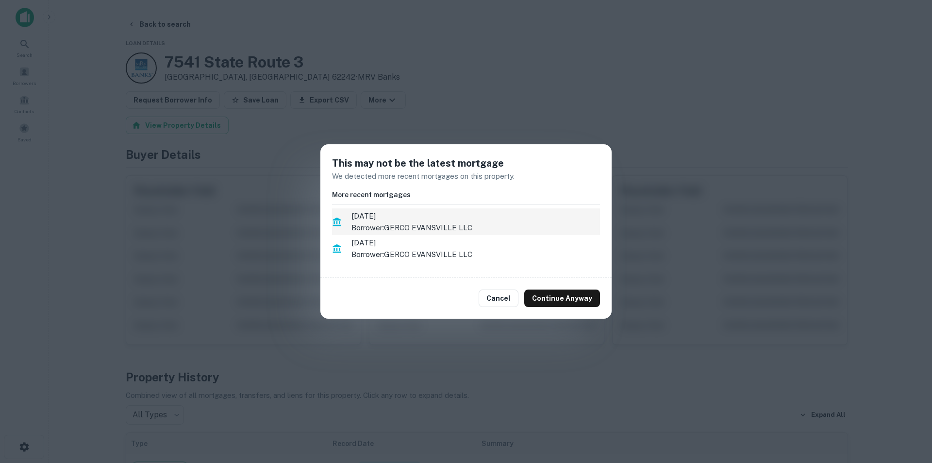
click at [453, 229] on p "Borrower: GERCO EVANSVILLE LLC" at bounding box center [476, 228] width 249 height 12
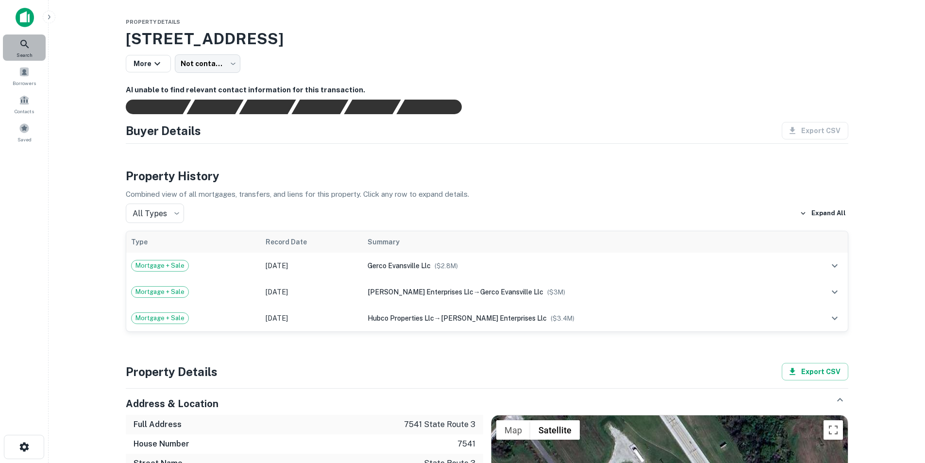
click at [17, 45] on div "Search" at bounding box center [24, 47] width 43 height 26
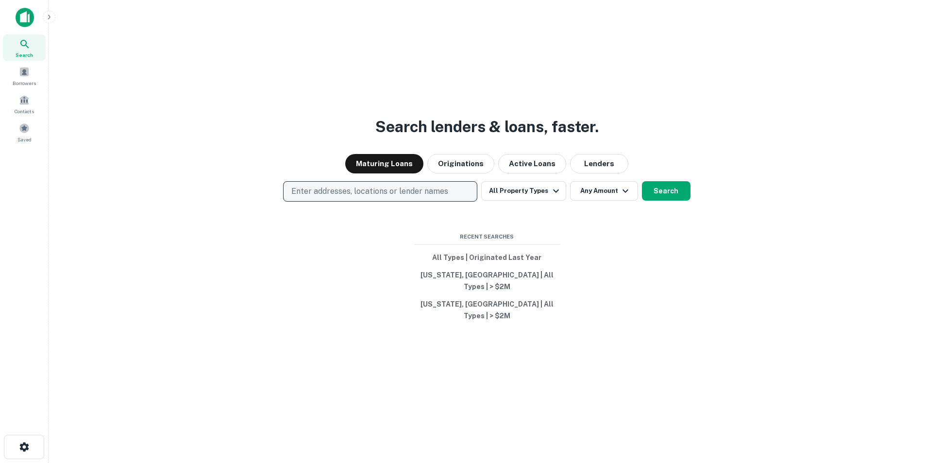
click at [354, 197] on p "Enter addresses, locations or lender names" at bounding box center [369, 192] width 157 height 12
type input "**********"
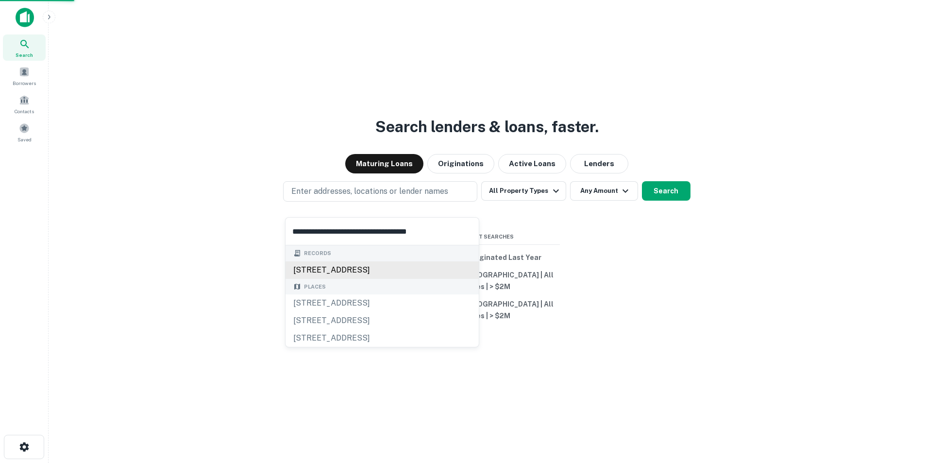
click at [355, 265] on div "7541 state route 3, evansville, il, 62242" at bounding box center [382, 269] width 193 height 17
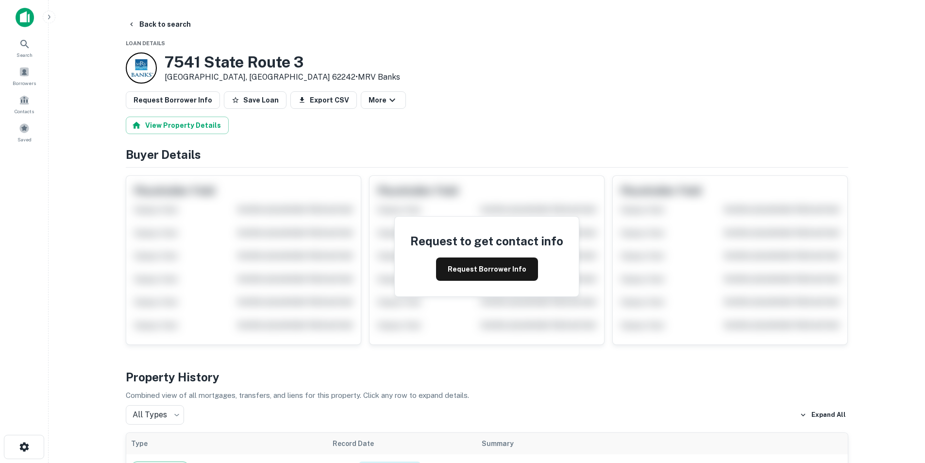
click at [495, 282] on div "Request to get contact info Request Borrower Info" at bounding box center [487, 257] width 184 height 80
click at [492, 275] on button "Request Borrower Info" at bounding box center [487, 268] width 102 height 23
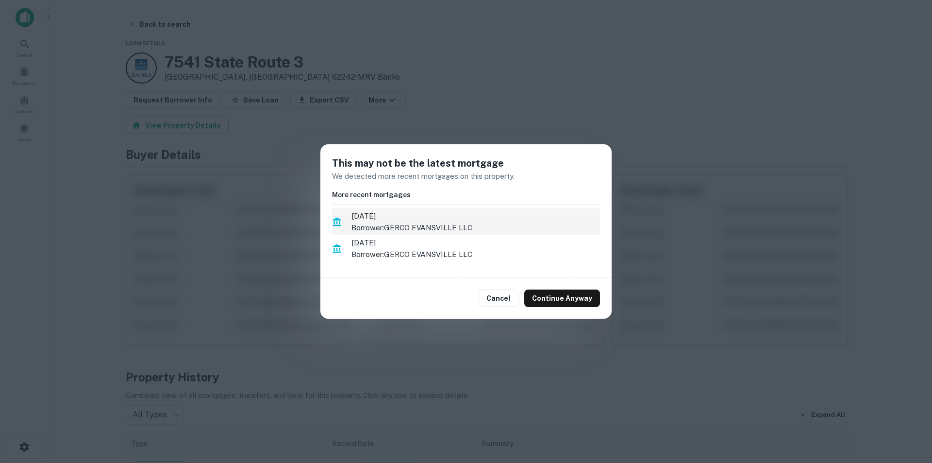
click at [423, 227] on p "Borrower: GERCO EVANSVILLE LLC" at bounding box center [476, 228] width 249 height 12
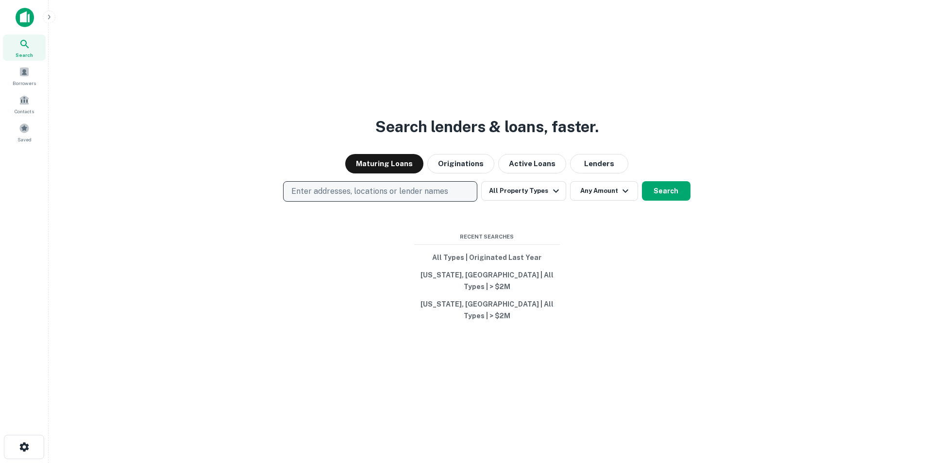
click at [414, 197] on p "Enter addresses, locations or lender names" at bounding box center [369, 192] width 157 height 12
type input "**********"
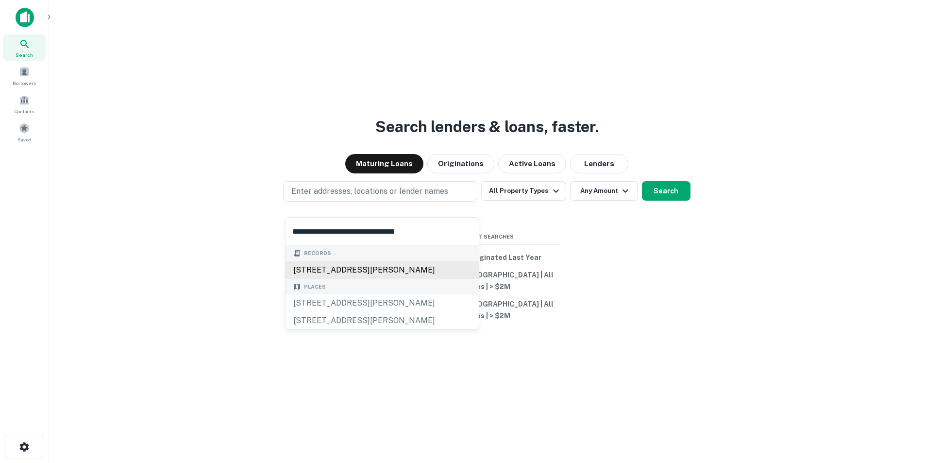
click at [334, 267] on div "[STREET_ADDRESS][PERSON_NAME]" at bounding box center [382, 269] width 193 height 17
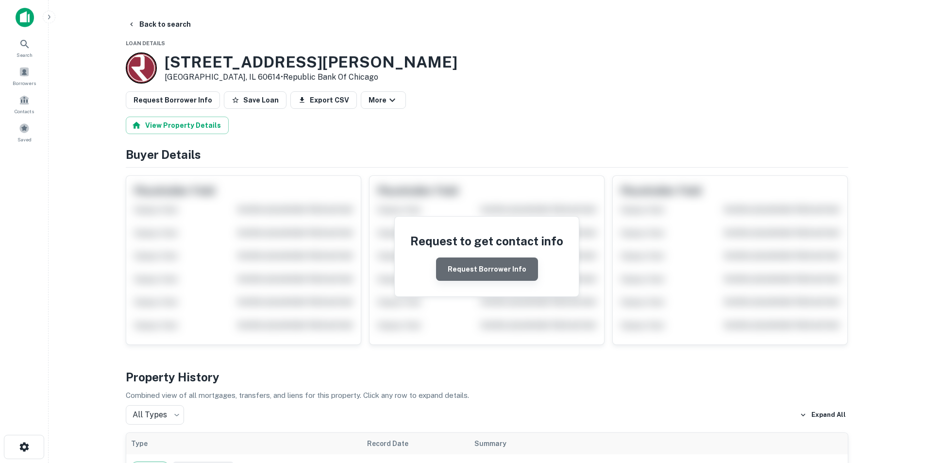
click at [500, 262] on button "Request Borrower Info" at bounding box center [487, 268] width 102 height 23
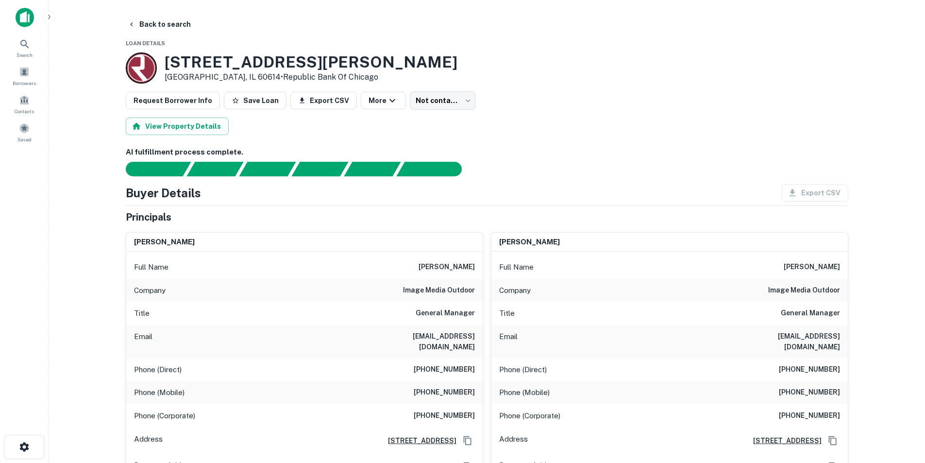
click at [447, 270] on h6 "[PERSON_NAME]" at bounding box center [447, 267] width 56 height 12
copy h6 "[PERSON_NAME]"
click at [467, 336] on h6 "[EMAIL_ADDRESS][DOMAIN_NAME]" at bounding box center [416, 341] width 117 height 21
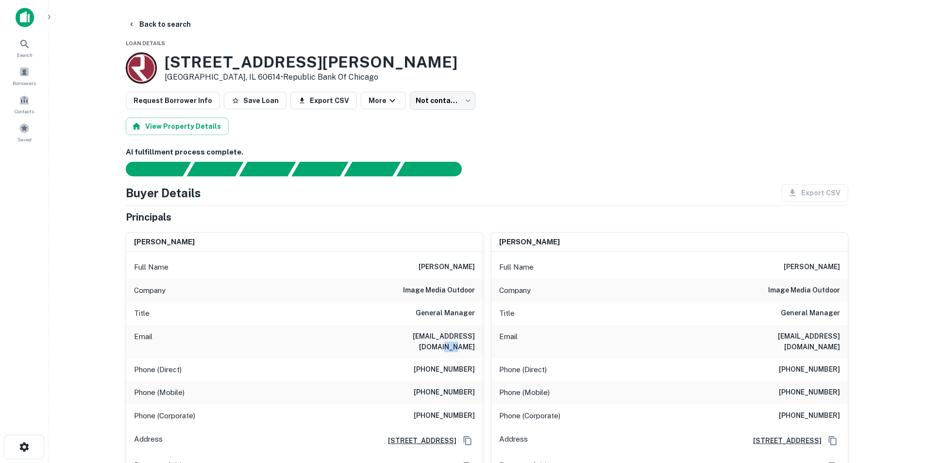
click at [467, 336] on h6 "[EMAIL_ADDRESS][DOMAIN_NAME]" at bounding box center [416, 341] width 117 height 21
copy h6 "[EMAIL_ADDRESS][DOMAIN_NAME]"
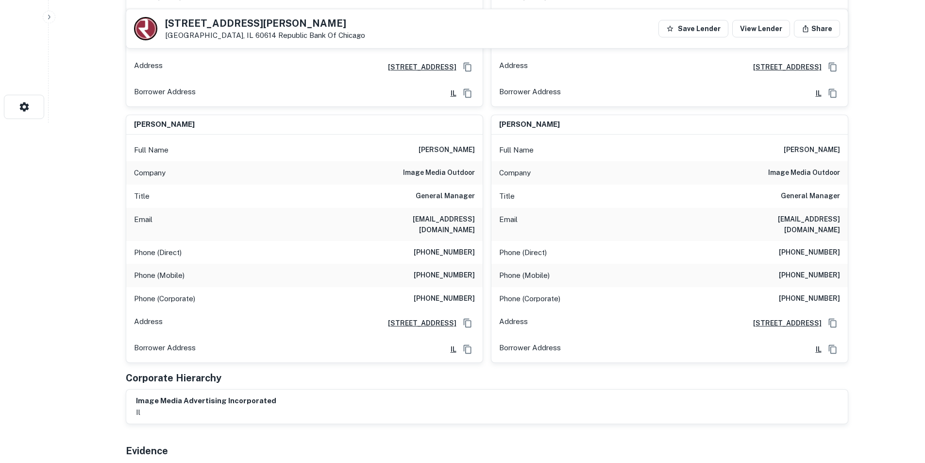
scroll to position [631, 0]
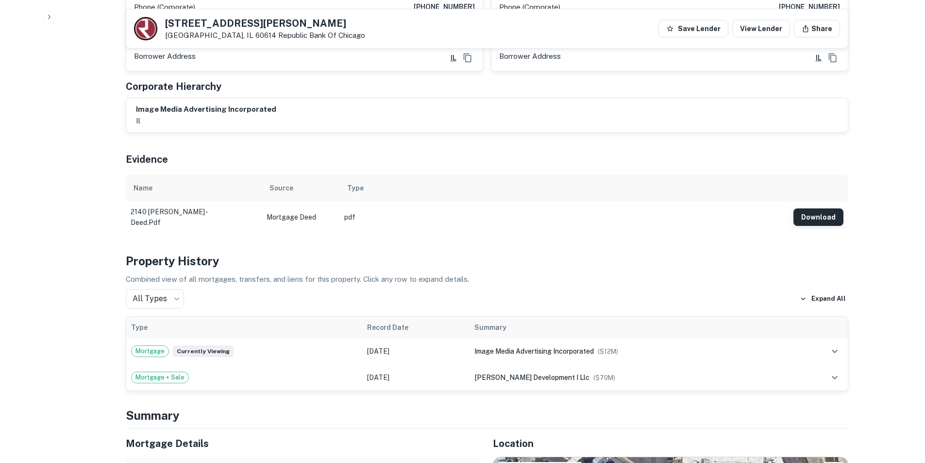
click at [807, 208] on button "Download" at bounding box center [819, 216] width 50 height 17
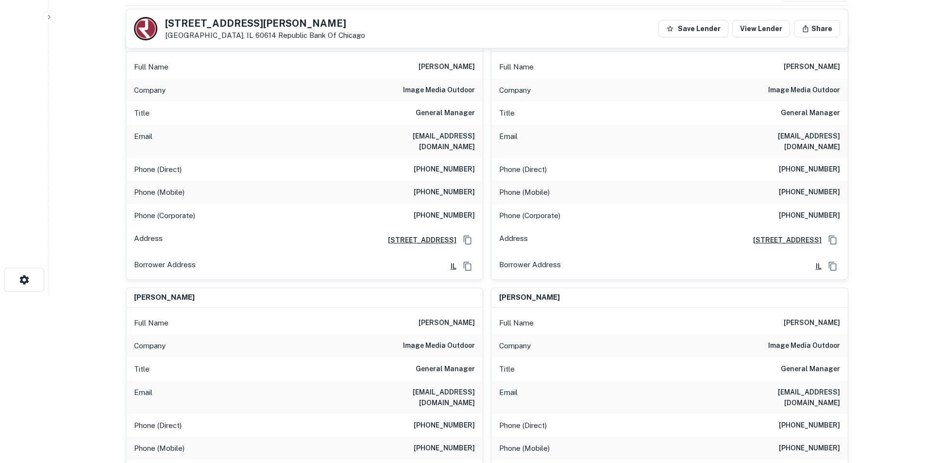
scroll to position [49, 0]
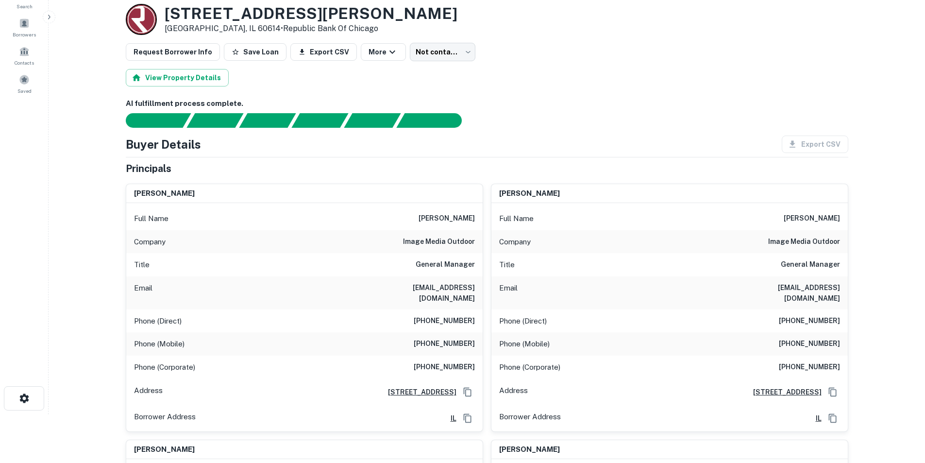
click at [447, 216] on h6 "michael e. scheid" at bounding box center [447, 219] width 56 height 12
copy h6 "michael e. scheid"
click at [447, 216] on h6 "michael e. scheid" at bounding box center [447, 219] width 56 height 12
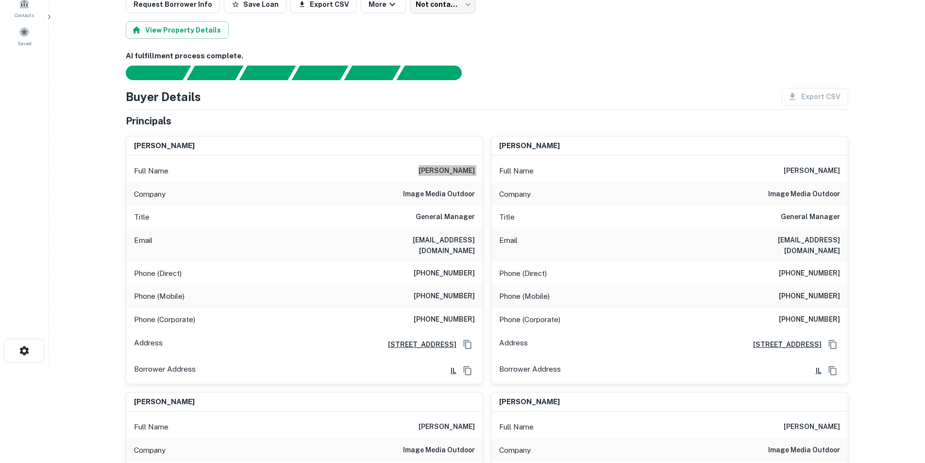
scroll to position [97, 0]
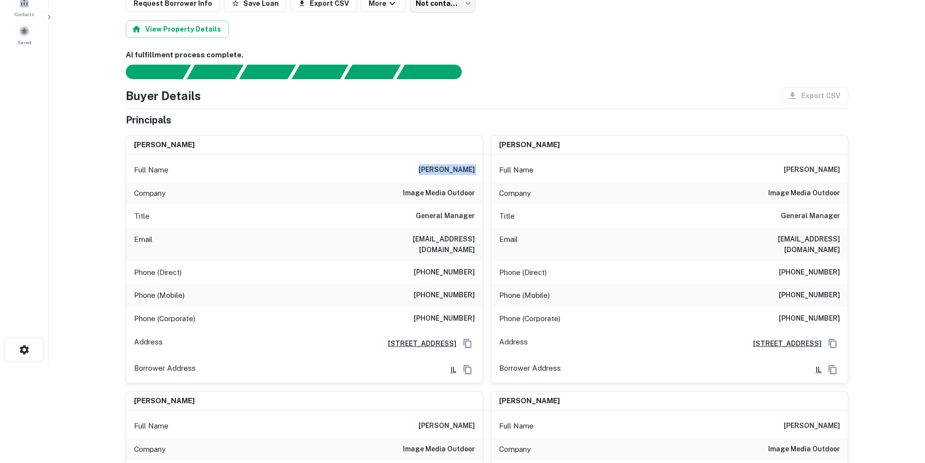
click at [419, 237] on h6 "mscheid@imageoutdoor.com" at bounding box center [416, 244] width 117 height 21
copy h6 "mscheid@imageoutdoor.com"
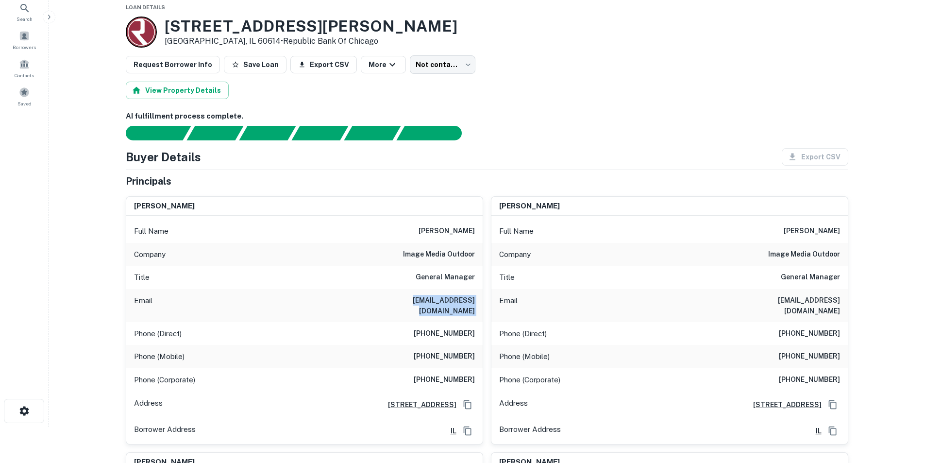
scroll to position [0, 0]
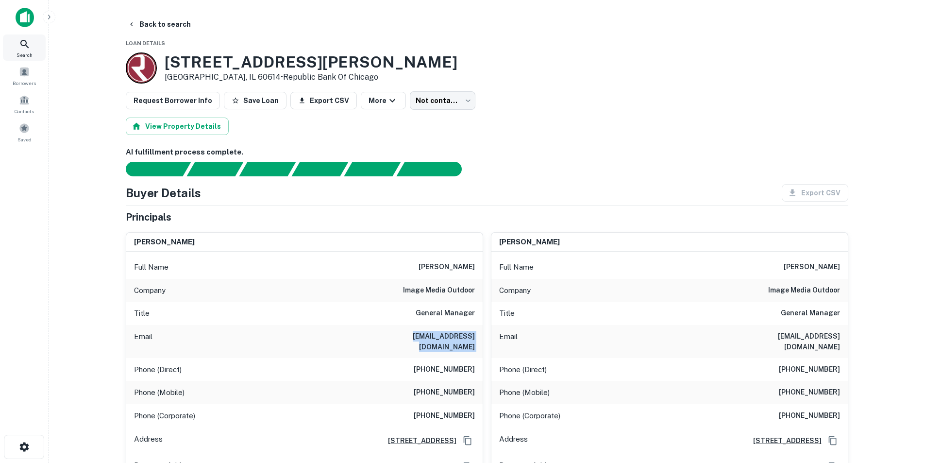
click at [36, 44] on div "Search" at bounding box center [24, 47] width 43 height 26
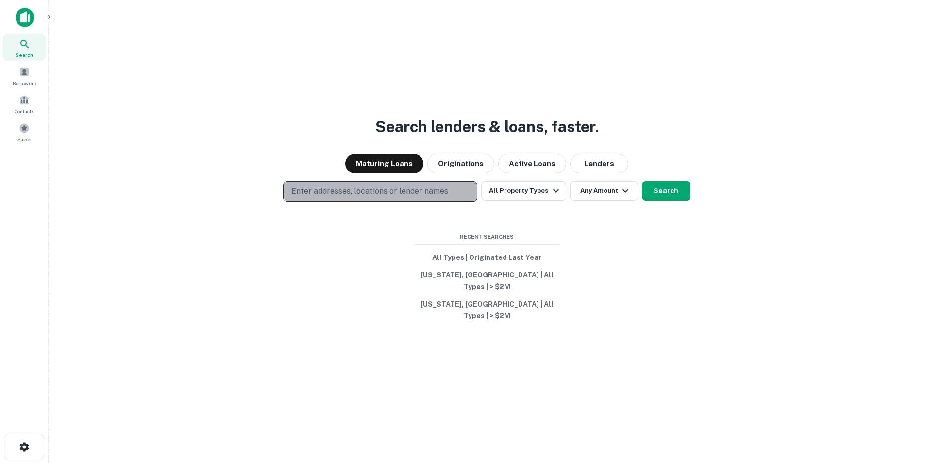
click at [374, 197] on p "Enter addresses, locations or lender names" at bounding box center [369, 192] width 157 height 12
type input "**********"
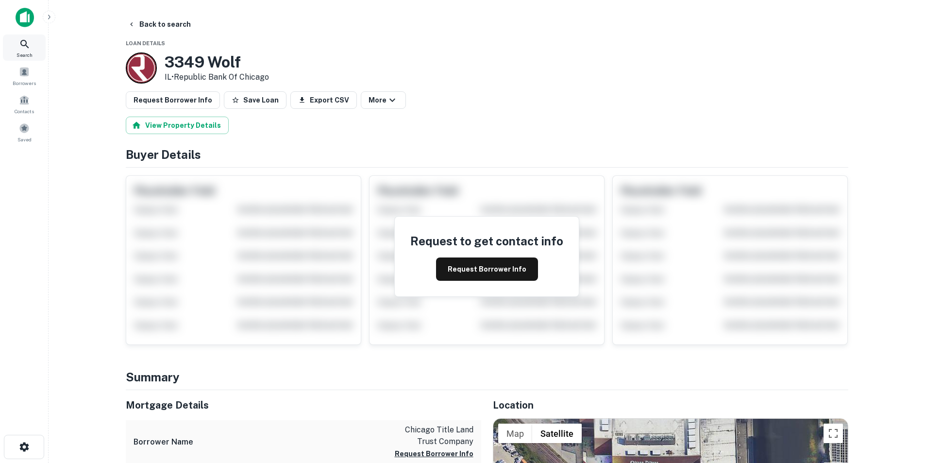
click at [16, 43] on div "Search" at bounding box center [24, 47] width 43 height 26
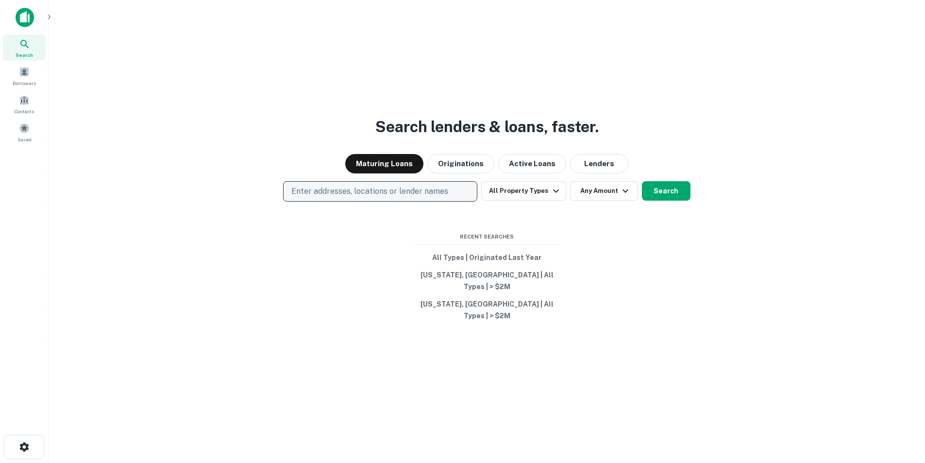
click at [396, 195] on button "Enter addresses, locations or lender names" at bounding box center [380, 191] width 194 height 20
type input "**********"
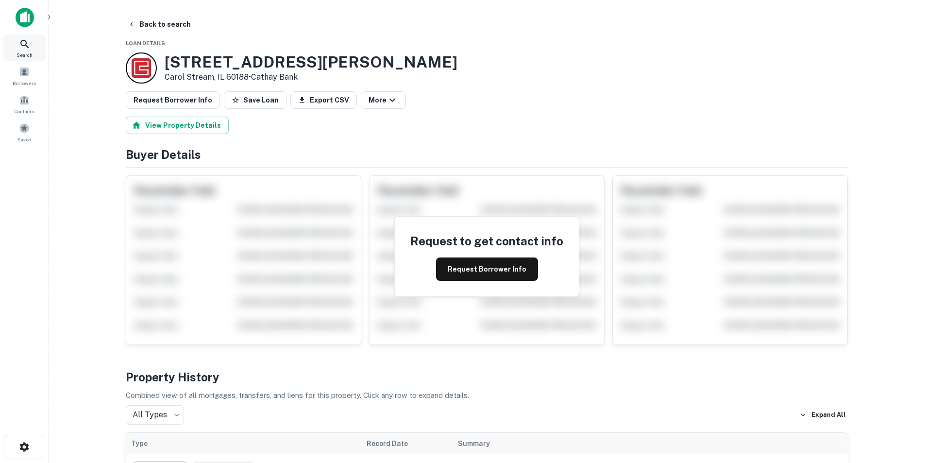
click at [24, 50] on icon at bounding box center [25, 44] width 12 height 12
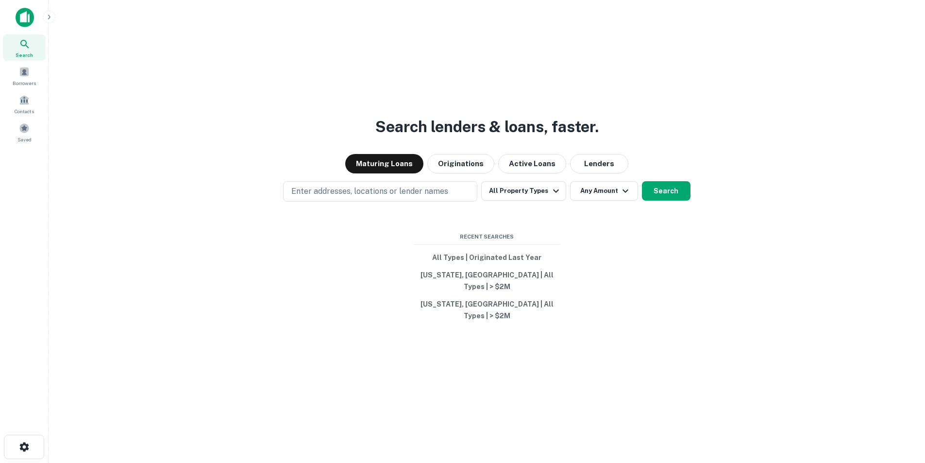
click at [345, 191] on div "Search lenders & loans, faster. Maturing Loans Originations Active Loans Lender…" at bounding box center [486, 254] width 861 height 463
click at [348, 197] on p "Enter addresses, locations or lender names" at bounding box center [369, 192] width 157 height 12
type input "**********"
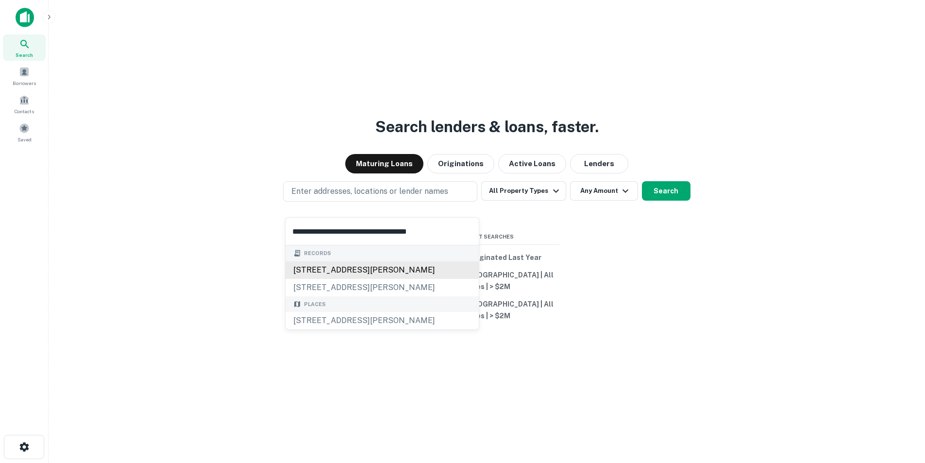
click at [424, 272] on div "[STREET_ADDRESS][PERSON_NAME]" at bounding box center [382, 269] width 193 height 17
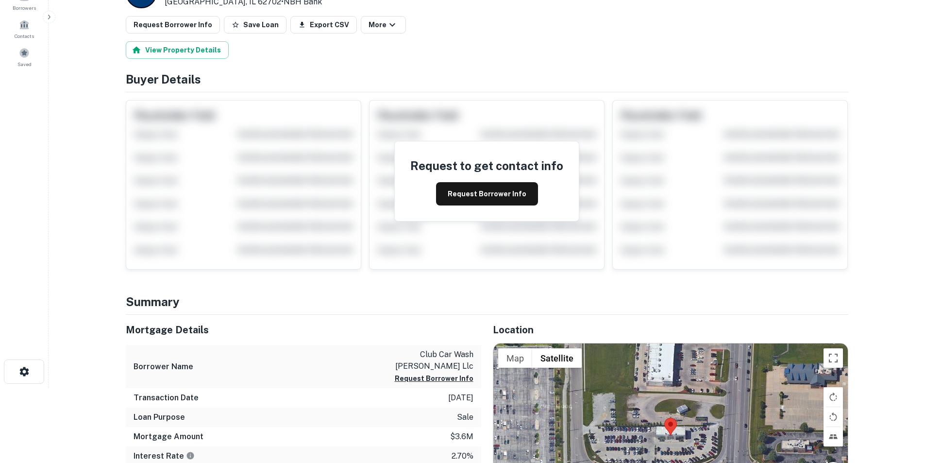
scroll to position [146, 0]
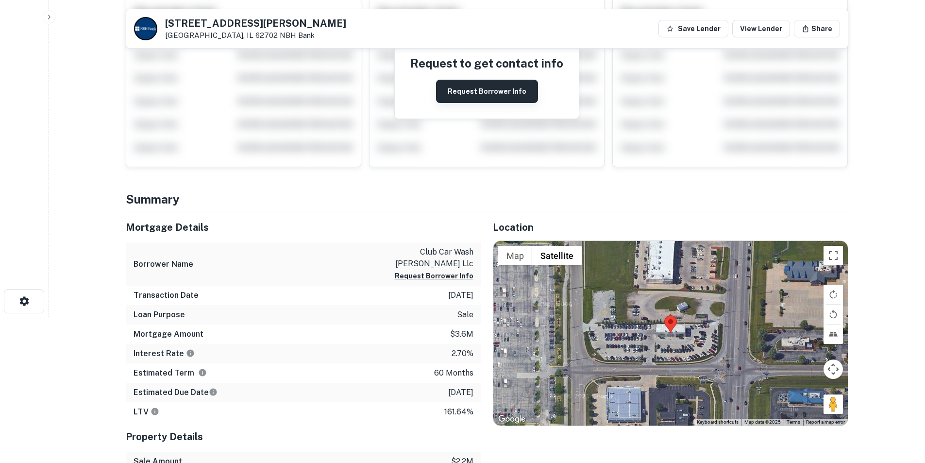
click at [507, 89] on button "Request Borrower Info" at bounding box center [487, 91] width 102 height 23
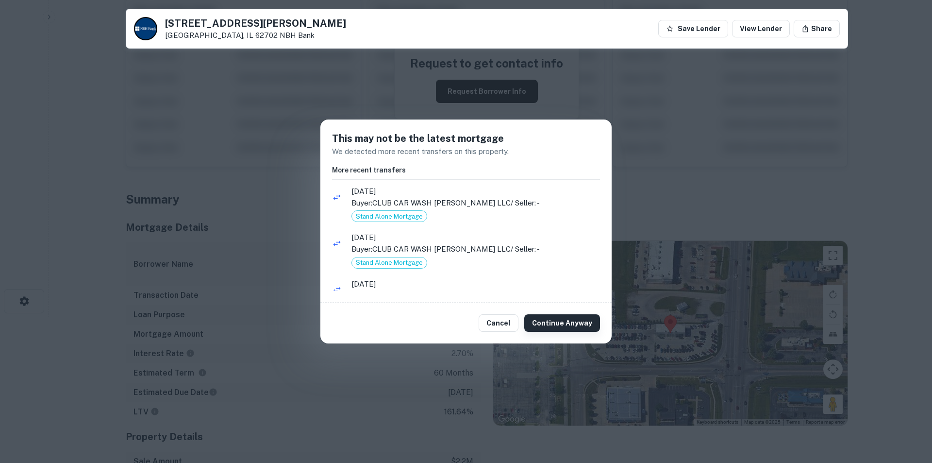
click at [558, 320] on button "Continue Anyway" at bounding box center [562, 322] width 76 height 17
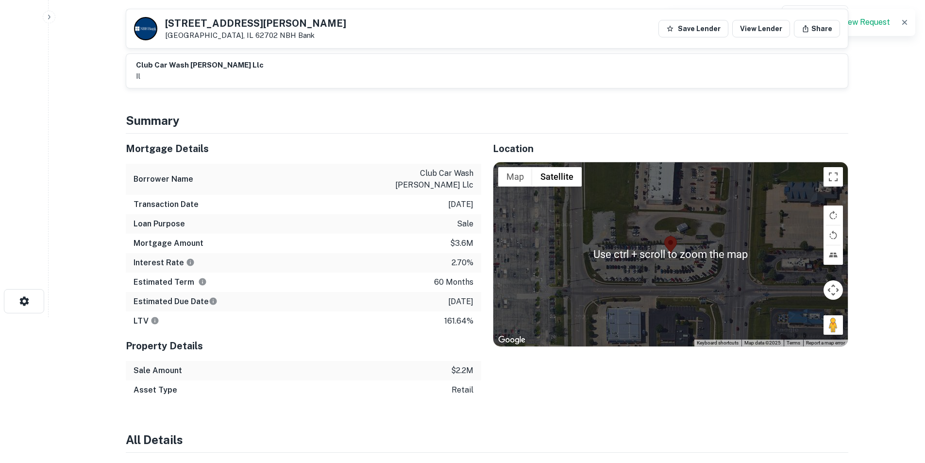
scroll to position [0, 0]
